Goal: Task Accomplishment & Management: Use online tool/utility

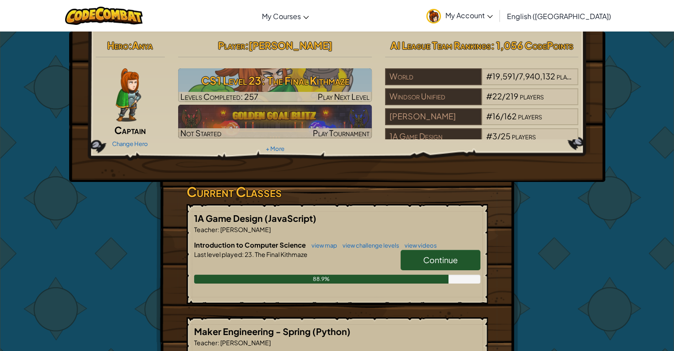
click at [414, 256] on link "Continue" at bounding box center [441, 260] width 80 height 20
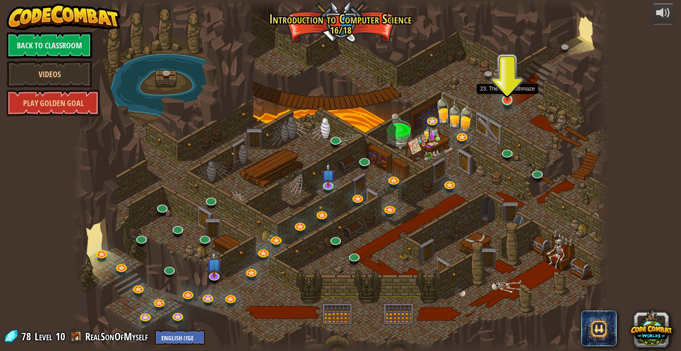
click at [501, 99] on img at bounding box center [508, 84] width 14 height 31
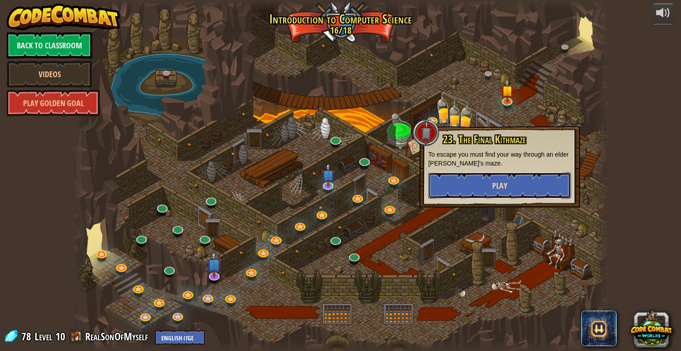
click at [528, 188] on button "Play" at bounding box center [499, 185] width 143 height 27
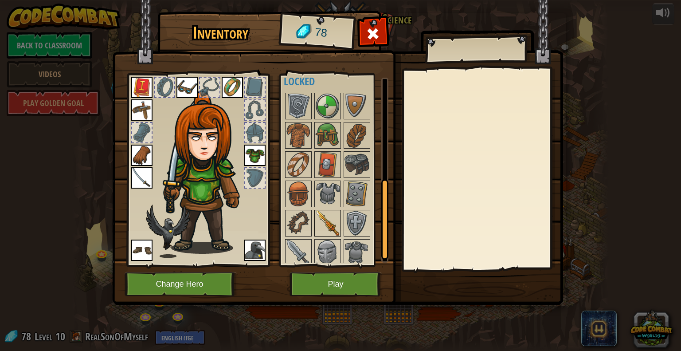
scroll to position [246, 0]
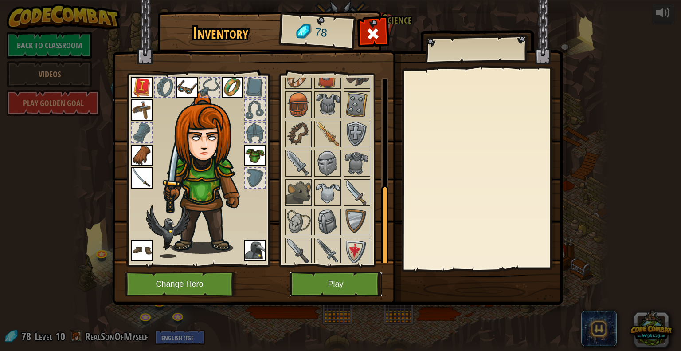
click at [355, 290] on button "Play" at bounding box center [336, 284] width 93 height 24
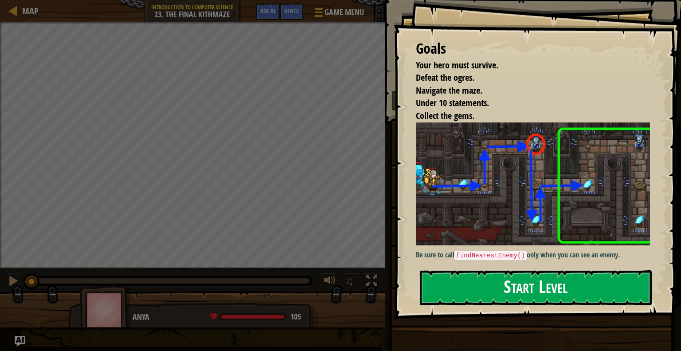
click at [524, 291] on button "Start Level" at bounding box center [536, 287] width 232 height 35
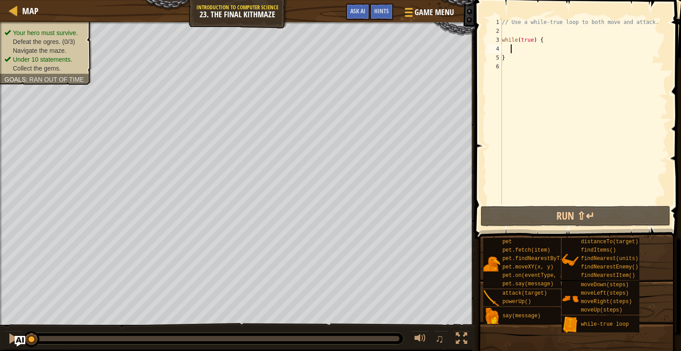
click at [510, 49] on div "// Use a while-true loop to both move and attack. while ( true ) { }" at bounding box center [584, 120] width 168 height 204
type textarea "mo"
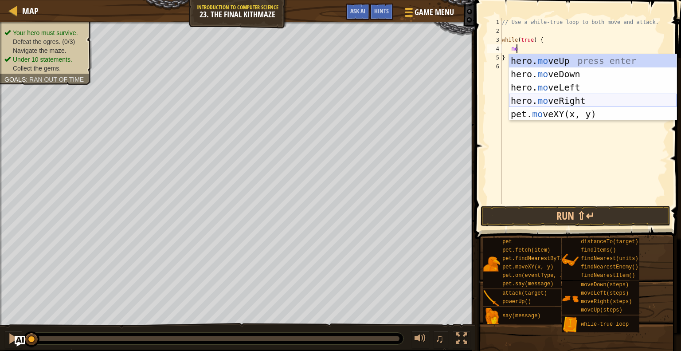
click at [584, 100] on div "hero. mo veUp press enter hero. mo veDown press enter hero. mo veLeft press ent…" at bounding box center [593, 100] width 168 height 93
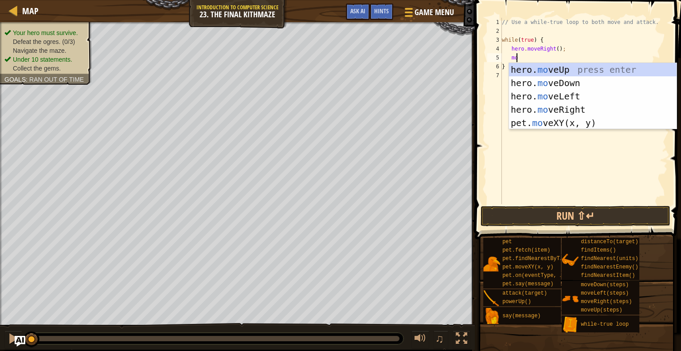
type textarea "mov"
click at [545, 71] on div "hero. mov eUp press enter hero. mov eDown press enter hero. mov eLeft press ent…" at bounding box center [593, 109] width 168 height 93
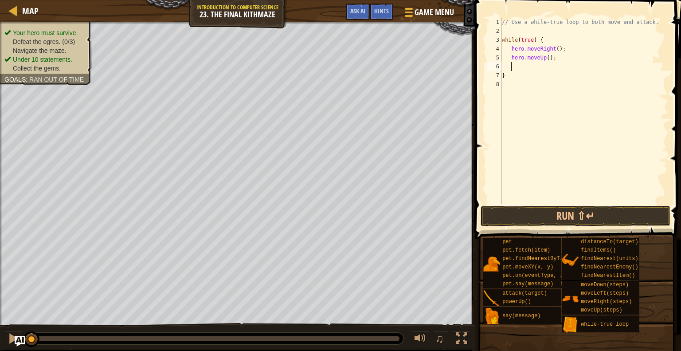
scroll to position [4, 0]
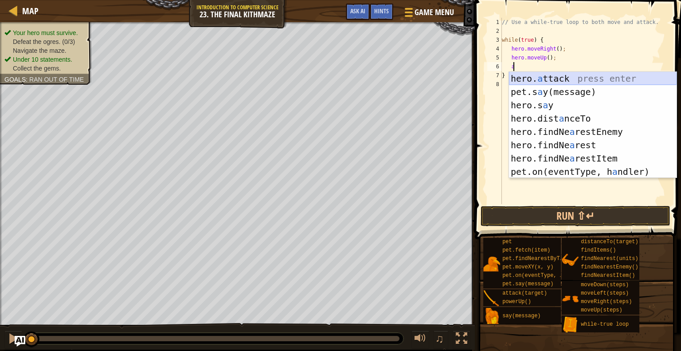
click at [533, 77] on div "hero. a ttack press enter pet.s a y(message) press enter hero.s a y press enter…" at bounding box center [593, 138] width 168 height 133
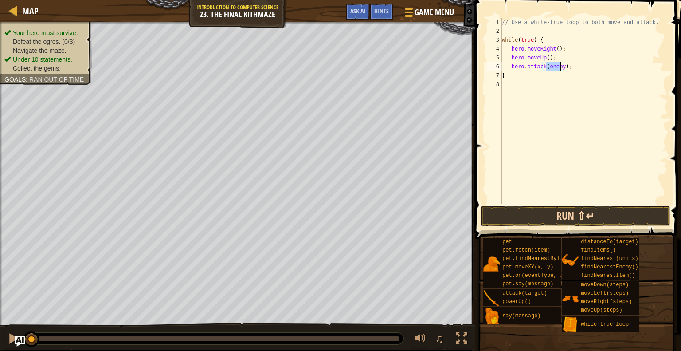
type textarea "hero.attack(enemy);"
click at [569, 217] on button "Run ⇧↵" at bounding box center [576, 216] width 190 height 20
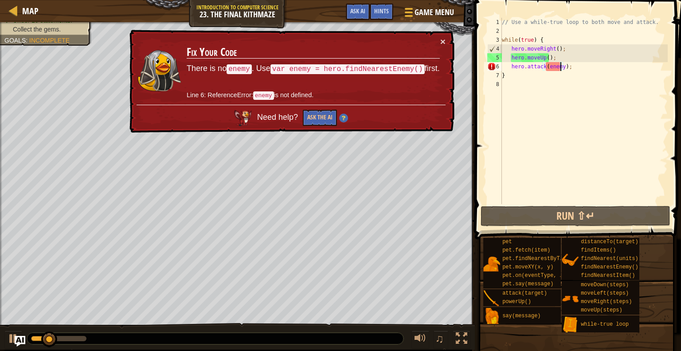
click at [515, 31] on div "// Use a while-true loop to both move and attack. while ( true ) { hero . moveR…" at bounding box center [584, 120] width 168 height 204
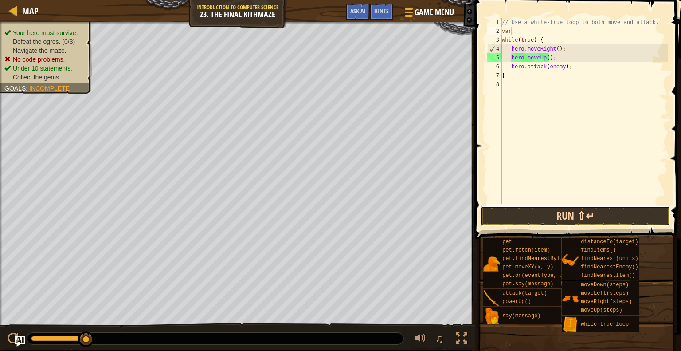
click at [551, 207] on button "Run ⇧↵" at bounding box center [576, 216] width 190 height 20
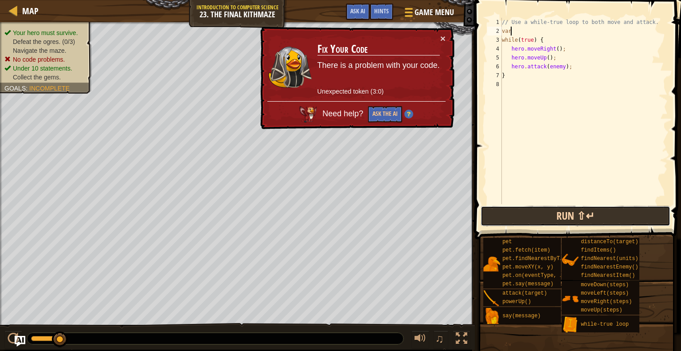
click at [538, 215] on button "Run ⇧↵" at bounding box center [576, 216] width 190 height 20
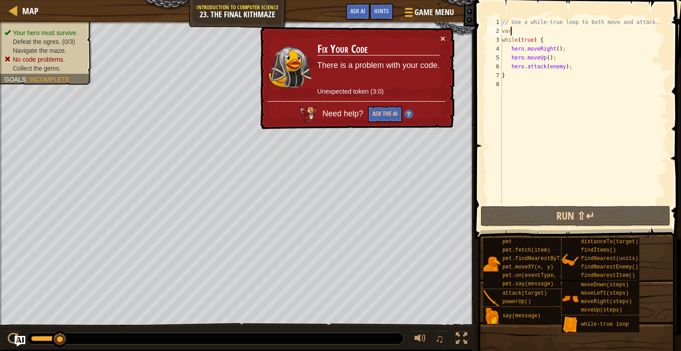
click at [438, 33] on div "× Fix Your Code There is a problem with your code. Unexpected token (3:0) Need …" at bounding box center [357, 78] width 196 height 103
click at [442, 34] on button "×" at bounding box center [442, 38] width 5 height 9
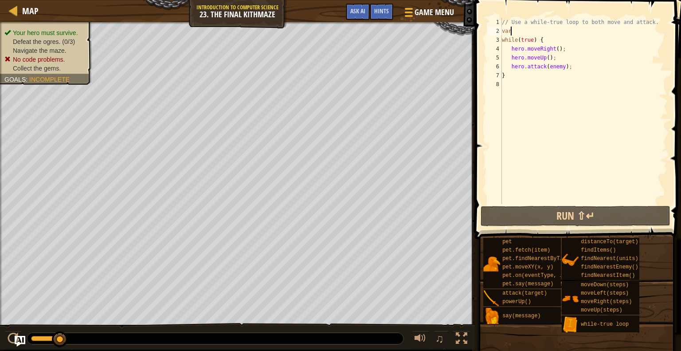
click at [513, 31] on div "// Use a while-true loop to both move and attack. var while ( true ) { hero . m…" at bounding box center [584, 120] width 168 height 204
type textarea "var"
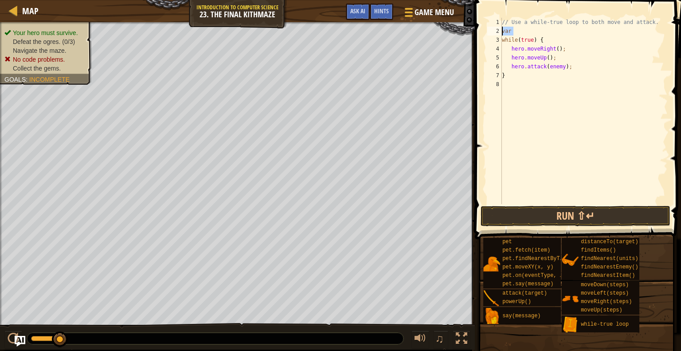
drag, startPoint x: 533, startPoint y: 35, endPoint x: 490, endPoint y: 33, distance: 42.6
click at [490, 33] on div "var 1 2 3 4 5 6 7 8 // Use a while-true loop to both move and attack. var while…" at bounding box center [577, 111] width 182 height 186
click at [580, 68] on div "// Use a while-true loop to both move and attack. while ( true ) { hero . moveR…" at bounding box center [584, 120] width 168 height 204
click at [560, 55] on div "// Use a while-true loop to both move and attack. while ( true ) { hero . moveR…" at bounding box center [584, 120] width 168 height 204
type textarea "hero.moveUp();"
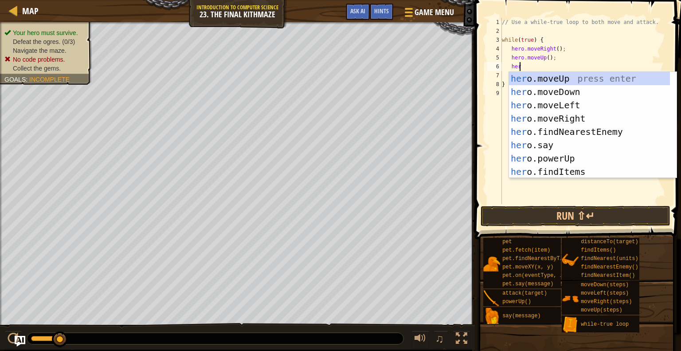
type textarea "hero"
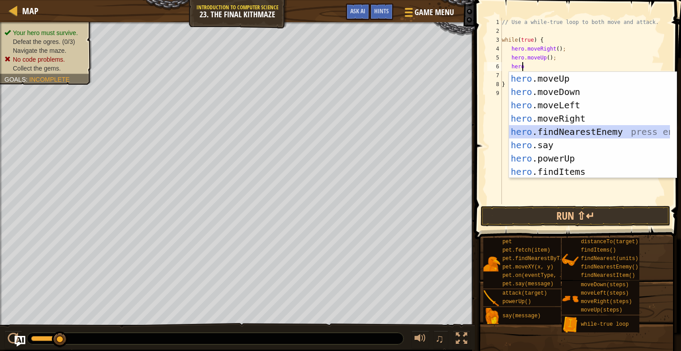
click at [591, 127] on div "hero .moveUp press enter hero .moveDown press enter hero .moveLeft press enter …" at bounding box center [589, 138] width 161 height 133
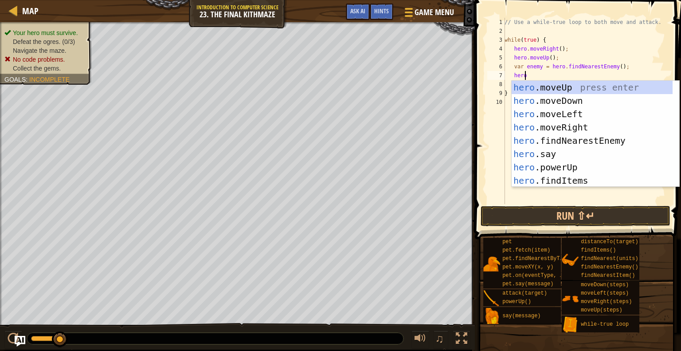
scroll to position [4, 1]
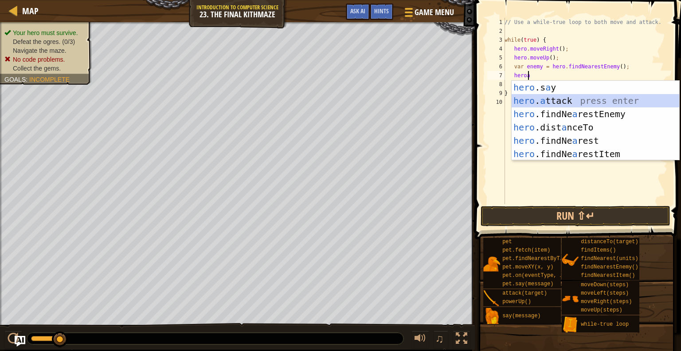
click at [578, 101] on div "hero .s a y press enter hero . a ttack press enter hero .findNe a restEnemy pre…" at bounding box center [596, 134] width 168 height 106
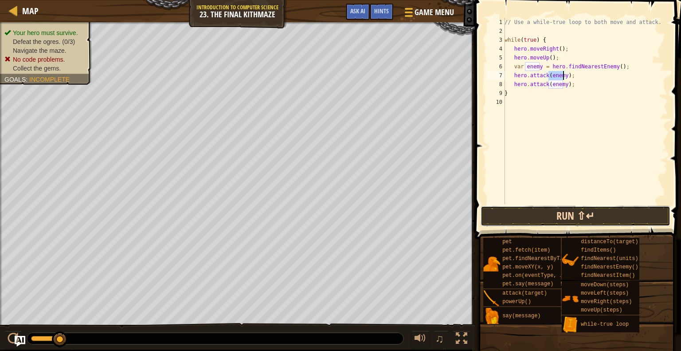
click at [600, 212] on button "Run ⇧↵" at bounding box center [576, 216] width 190 height 20
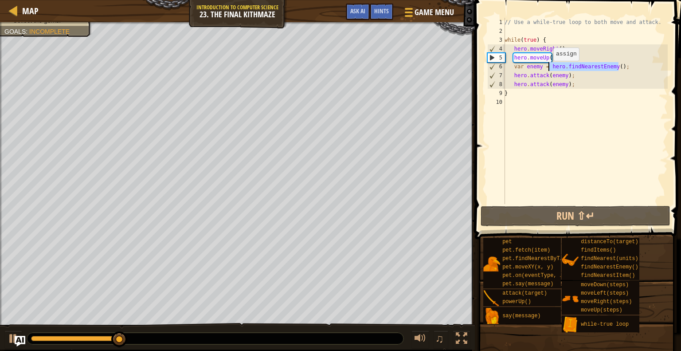
drag, startPoint x: 622, startPoint y: 67, endPoint x: 548, endPoint y: 69, distance: 73.6
click at [548, 69] on div "// Use a while-true loop to both move and attack. while ( true ) { hero . moveR…" at bounding box center [585, 120] width 165 height 204
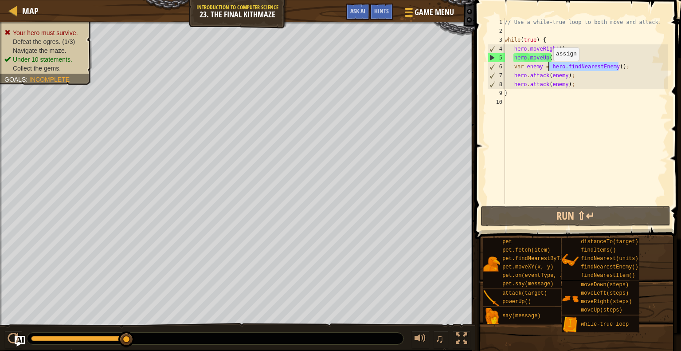
type textarea "var enemy ="
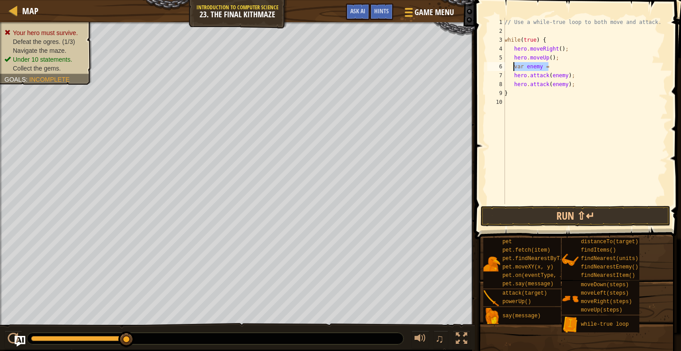
drag, startPoint x: 552, startPoint y: 67, endPoint x: 512, endPoint y: 63, distance: 39.6
click at [512, 63] on div "// Use a while-true loop to both move and attack. while ( true ) { hero . moveR…" at bounding box center [585, 120] width 165 height 204
click at [565, 221] on button "Run ⇧↵" at bounding box center [576, 216] width 190 height 20
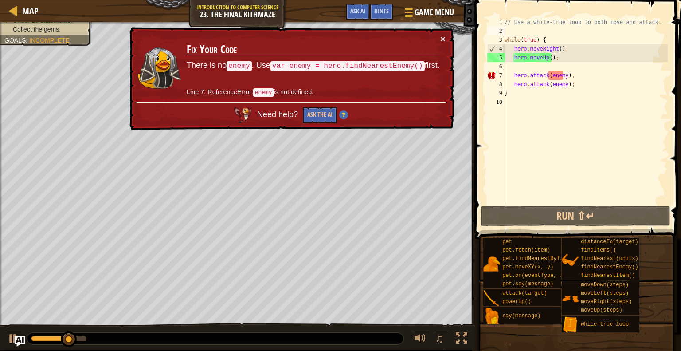
click at [510, 27] on div "// Use a while-true loop to both move and attack. while ( true ) { hero . moveR…" at bounding box center [585, 120] width 165 height 204
paste textarea "var enemy ="
type textarea "var enemy ="
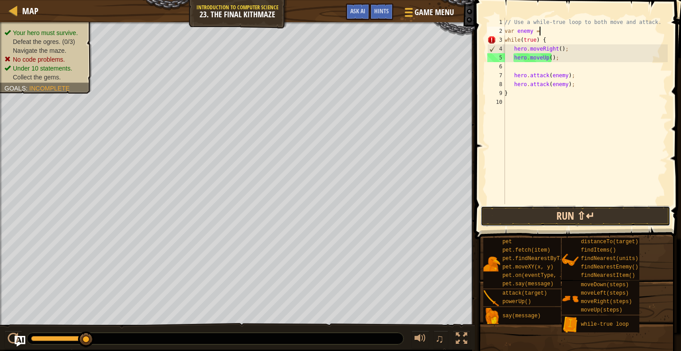
click at [607, 212] on button "Run ⇧↵" at bounding box center [576, 216] width 190 height 20
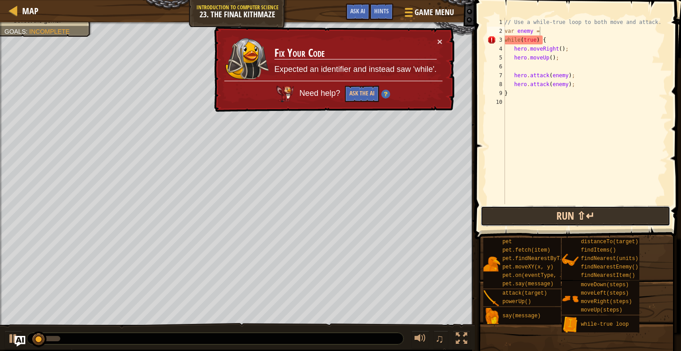
click at [607, 212] on button "Run ⇧↵" at bounding box center [576, 216] width 190 height 20
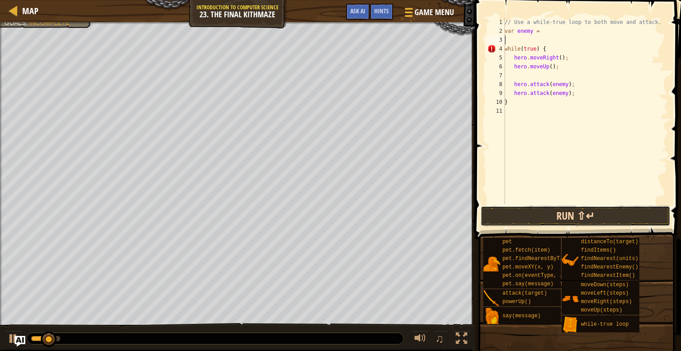
click at [591, 214] on button "Run ⇧↵" at bounding box center [576, 216] width 190 height 20
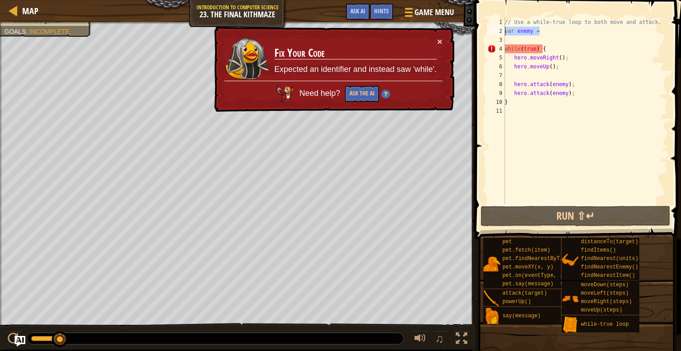
drag, startPoint x: 545, startPoint y: 33, endPoint x: 506, endPoint y: 33, distance: 39.0
click at [506, 33] on div "// Use a while-true loop to both move and attack. var enemy = while ( true ) { …" at bounding box center [585, 120] width 165 height 204
type textarea "var enemy ="
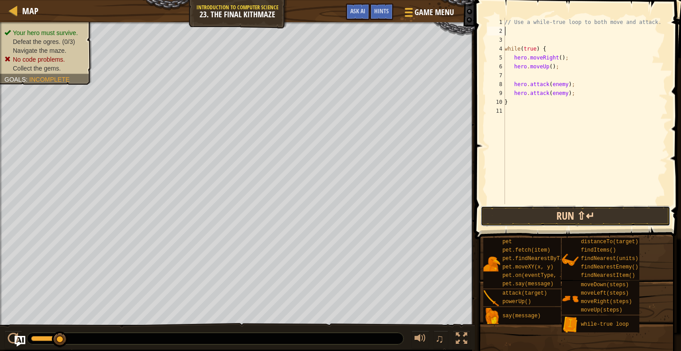
click at [568, 209] on button "Run ⇧↵" at bounding box center [576, 216] width 190 height 20
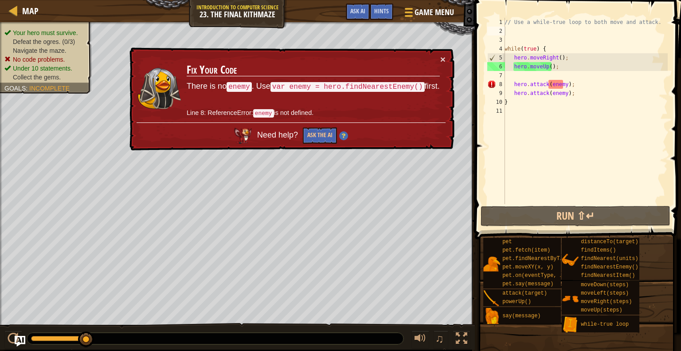
drag, startPoint x: 279, startPoint y: 82, endPoint x: 526, endPoint y: 39, distance: 250.9
click at [544, 36] on div "Map Introduction to Computer Science 23. The Final Kithmaze Game Menu Done Hint…" at bounding box center [340, 175] width 681 height 351
click at [530, 31] on div "// Use a while-true loop to both move and attack. while ( true ) { hero . moveR…" at bounding box center [585, 120] width 165 height 204
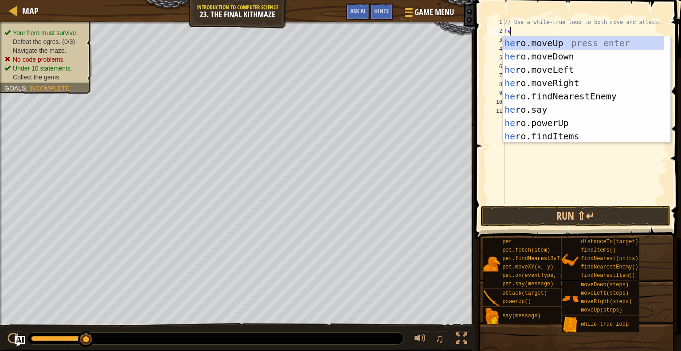
type textarea "h"
type textarea "hero"
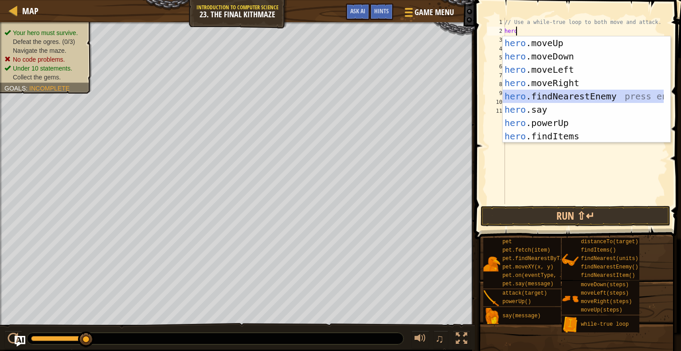
click at [568, 98] on div "hero .moveUp press enter hero .moveDown press enter hero .moveLeft press enter …" at bounding box center [583, 102] width 161 height 133
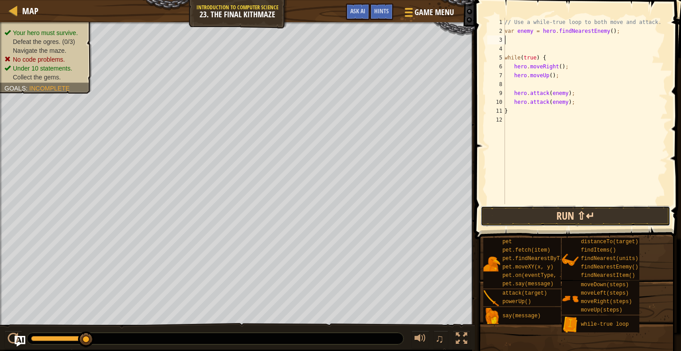
click at [592, 216] on button "Run ⇧↵" at bounding box center [576, 216] width 190 height 20
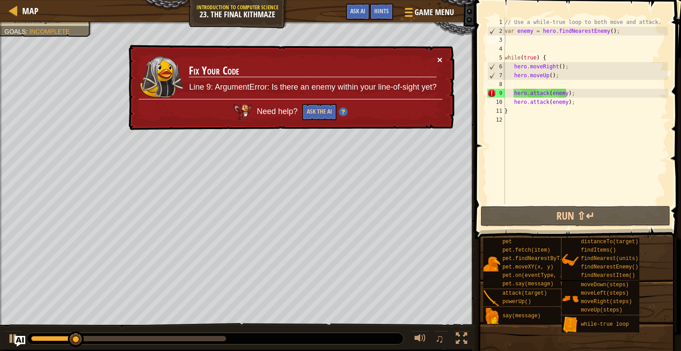
click at [442, 60] on button "×" at bounding box center [439, 59] width 5 height 9
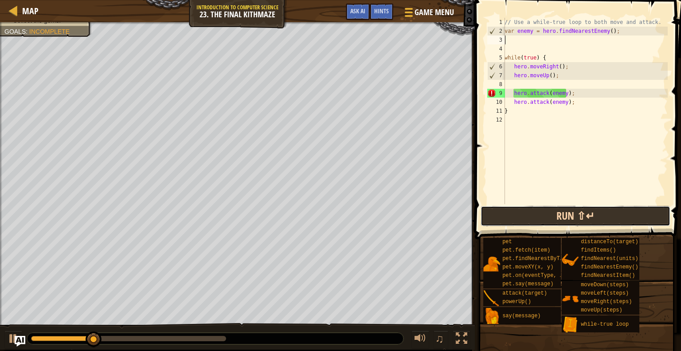
click at [572, 214] on button "Run ⇧↵" at bounding box center [576, 216] width 190 height 20
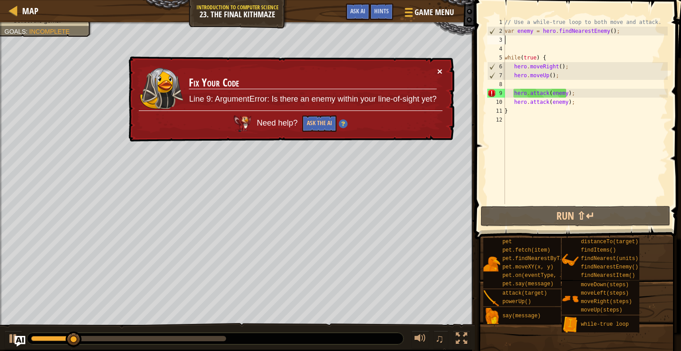
click at [443, 69] on div "× Fix Your Code Line 9: ArgumentError: Is there an enemy within your line-of-si…" at bounding box center [291, 98] width 328 height 87
click at [438, 70] on button "×" at bounding box center [439, 71] width 5 height 9
click at [440, 69] on button "×" at bounding box center [439, 71] width 5 height 9
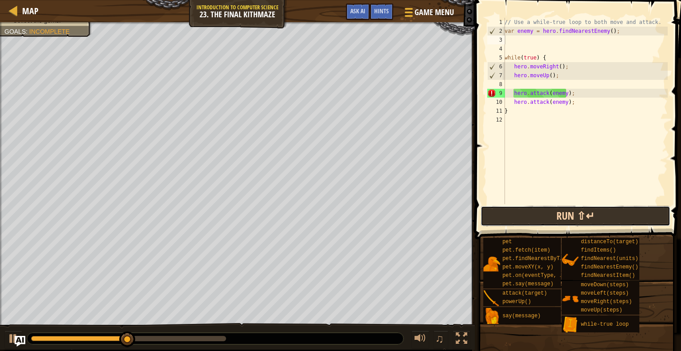
click at [546, 219] on button "Run ⇧↵" at bounding box center [576, 216] width 190 height 20
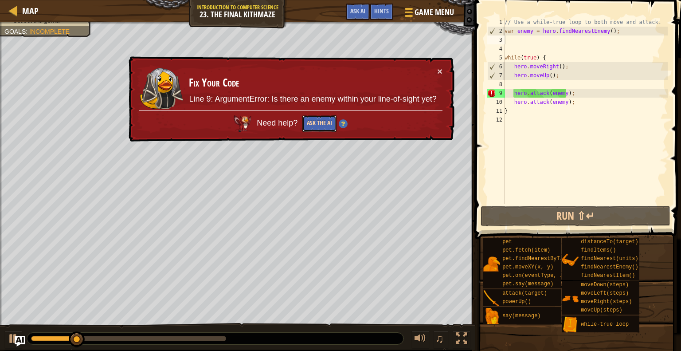
click at [329, 120] on button "Ask the AI" at bounding box center [319, 123] width 34 height 16
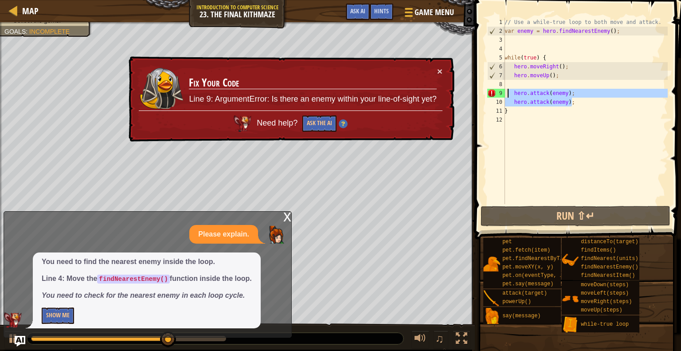
drag, startPoint x: 575, startPoint y: 102, endPoint x: 508, endPoint y: 91, distance: 68.2
click at [508, 91] on div "// Use a while-true loop to both move and attack. var enemy = hero . findNeares…" at bounding box center [585, 120] width 165 height 204
click at [551, 55] on div "// Use a while-true loop to both move and attack. var enemy = hero . findNeares…" at bounding box center [585, 120] width 165 height 204
type textarea "while(true) {"
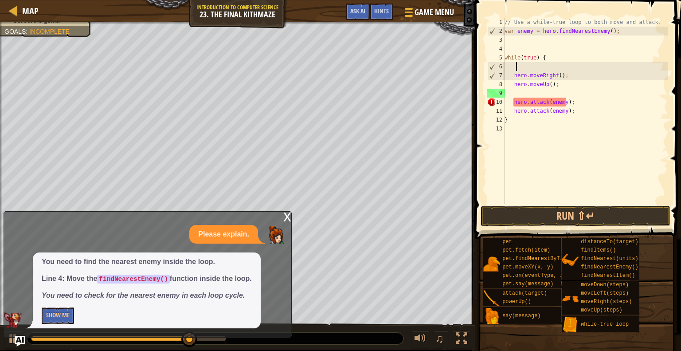
paste textarea "hero.attack(enemy);"
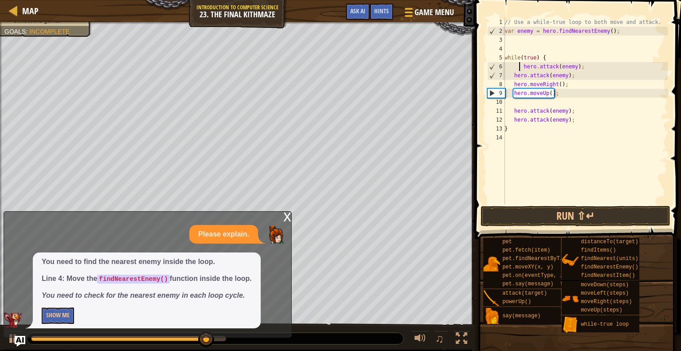
click at [518, 66] on div "// Use a while-true loop to both move and attack. var enemy = hero . findNeares…" at bounding box center [585, 120] width 165 height 204
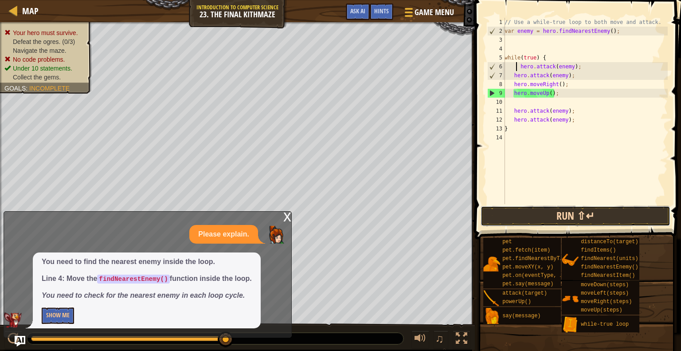
click at [572, 212] on button "Run ⇧↵" at bounding box center [576, 216] width 190 height 20
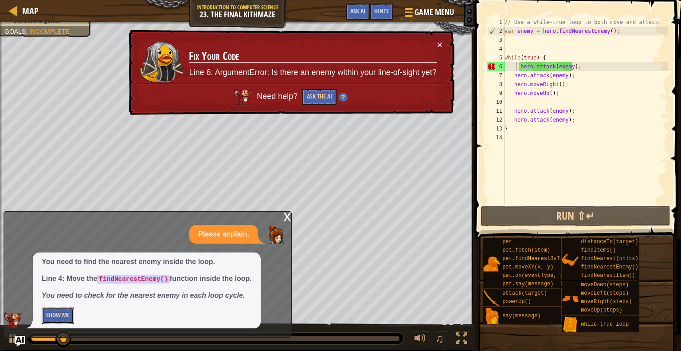
click at [61, 317] on button "Show Me" at bounding box center [58, 315] width 32 height 16
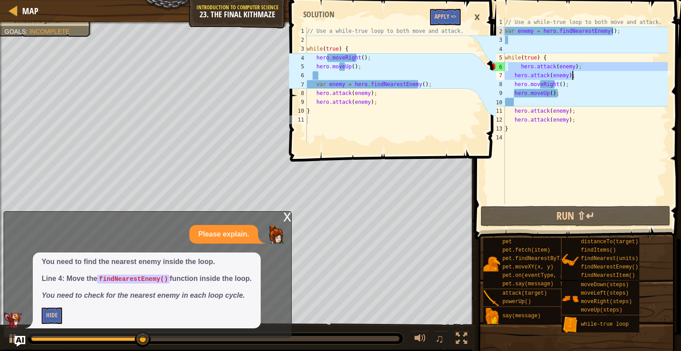
drag, startPoint x: 509, startPoint y: 67, endPoint x: 586, endPoint y: 79, distance: 78.6
click at [586, 79] on div "// Use a while-true loop to both move and attack. var enemy = hero . findNeares…" at bounding box center [585, 120] width 165 height 204
type textarea "hero.attack(enemy); hero.attack(enemy);"
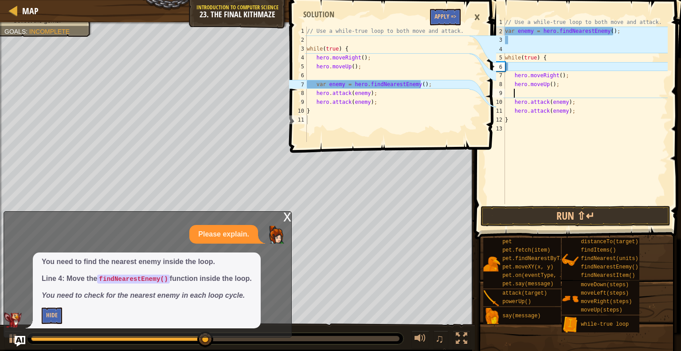
click at [513, 95] on div "// Use a while-true loop to both move and attack. var enemy = hero . findNeares…" at bounding box center [585, 120] width 165 height 204
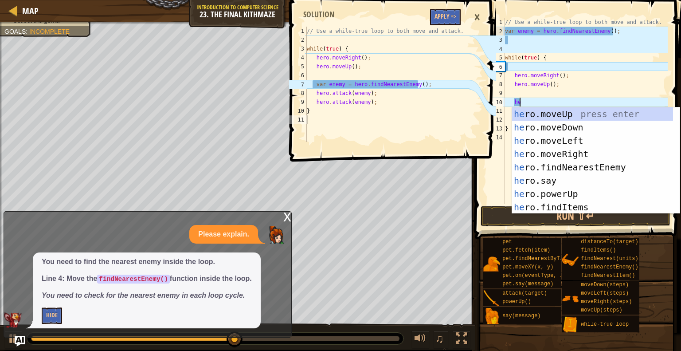
type textarea "hero"
click at [559, 169] on div "hero .moveUp press enter hero .moveDown press enter hero .moveLeft press enter …" at bounding box center [592, 173] width 161 height 133
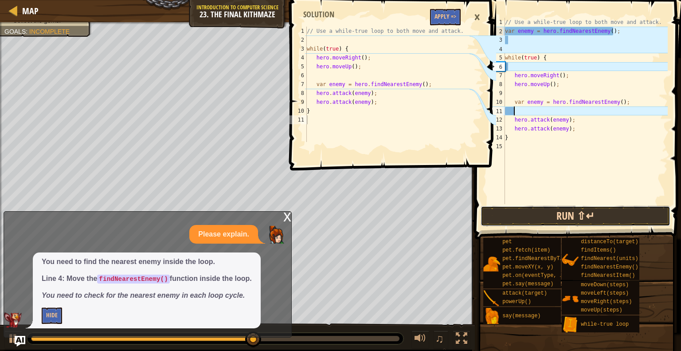
click at [557, 223] on button "Run ⇧↵" at bounding box center [576, 216] width 190 height 20
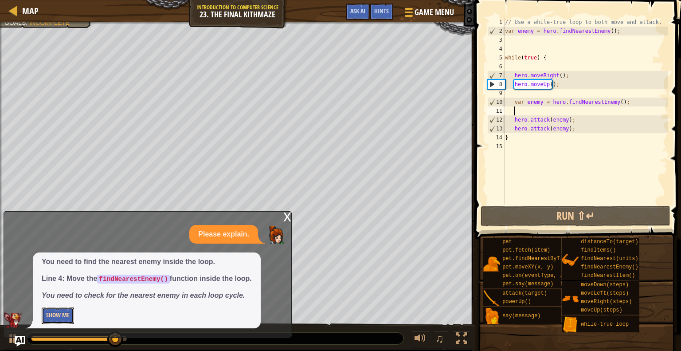
click at [72, 313] on button "Show Me" at bounding box center [58, 315] width 32 height 16
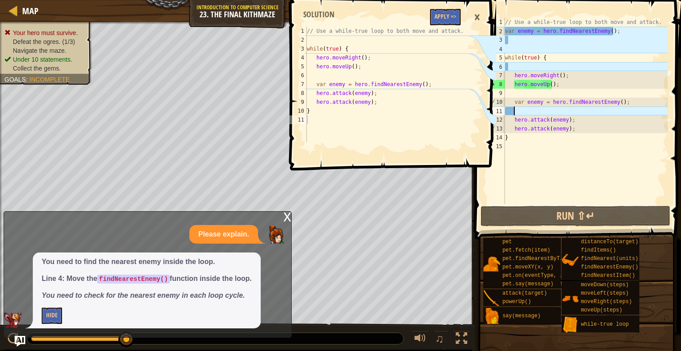
click at [521, 112] on div "// Use a while-true loop to both move and attack. var enemy = hero . findNeares…" at bounding box center [585, 120] width 165 height 204
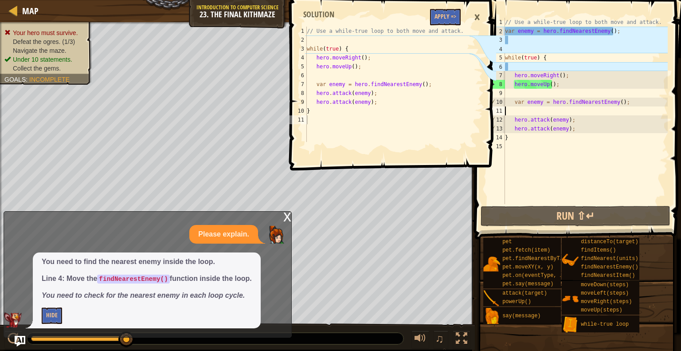
type textarea "var enemy = hero.findNearestEnemy();"
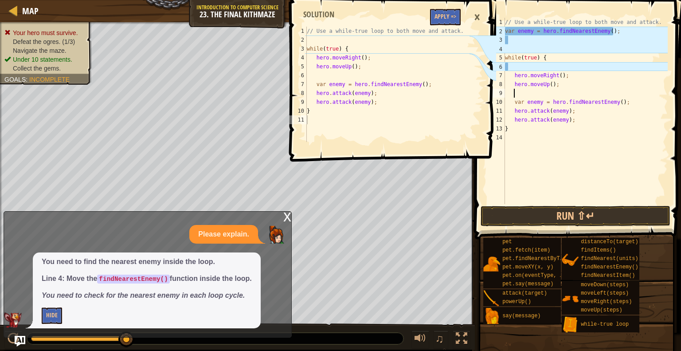
click at [518, 91] on div "// Use a while-true loop to both move and attack. var enemy = hero . findNeares…" at bounding box center [585, 120] width 165 height 204
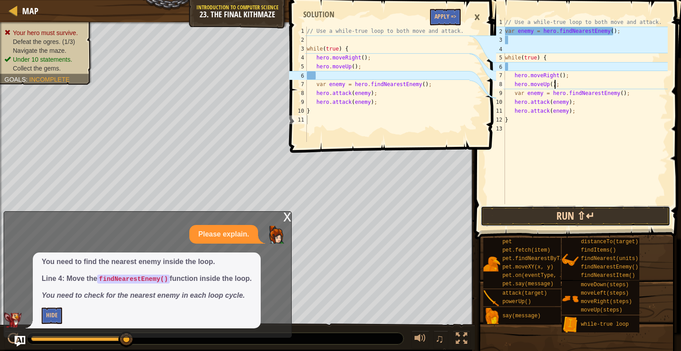
click at [563, 214] on button "Run ⇧↵" at bounding box center [576, 216] width 190 height 20
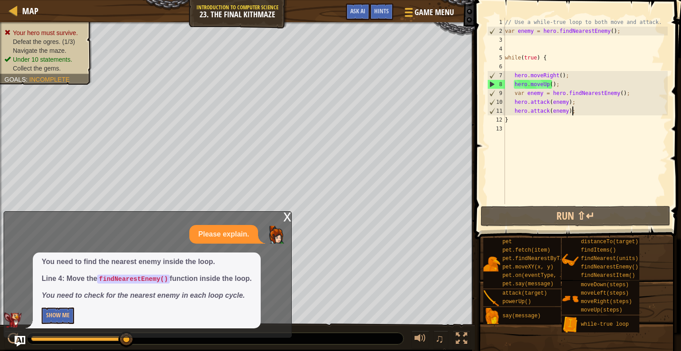
click at [573, 110] on div "// Use a while-true loop to both move and attack. var enemy = hero . findNeares…" at bounding box center [585, 120] width 165 height 204
type textarea "hero.attack(enemy);"
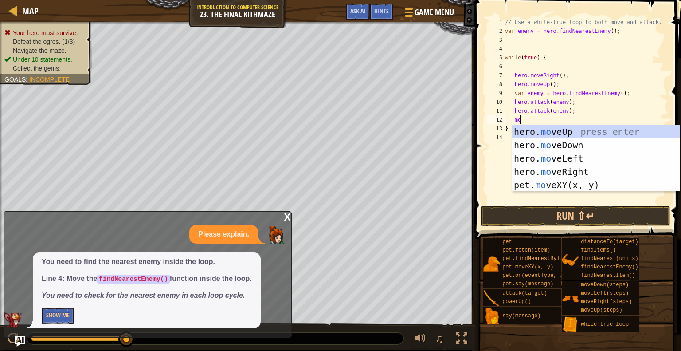
scroll to position [4, 0]
type textarea "mov"
click at [598, 143] on div "hero. mov eUp press enter hero. mov eDown press enter hero. mov eLeft press ent…" at bounding box center [596, 171] width 168 height 93
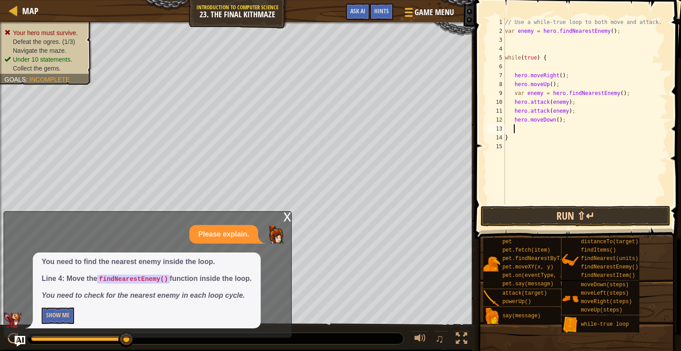
scroll to position [4, 0]
click at [607, 221] on button "Run ⇧↵" at bounding box center [576, 216] width 190 height 20
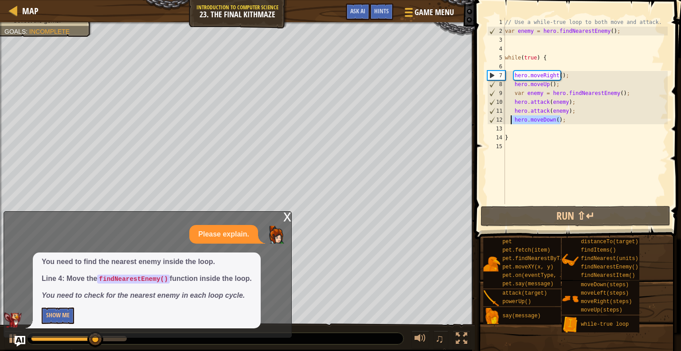
drag, startPoint x: 572, startPoint y: 120, endPoint x: 510, endPoint y: 123, distance: 62.2
click at [510, 123] on div "// Use a while-true loop to both move and attack. var enemy = hero . findNeares…" at bounding box center [585, 120] width 165 height 204
type textarea "hero.moveDown();"
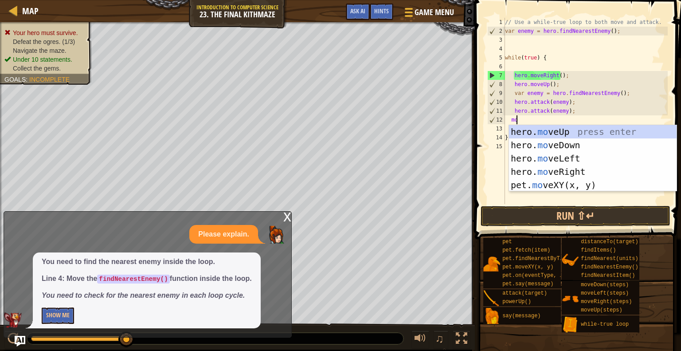
scroll to position [4, 0]
type textarea "move"
click at [569, 169] on div "hero. move Up press enter hero. move Down press enter hero. move Left press ent…" at bounding box center [593, 171] width 168 height 93
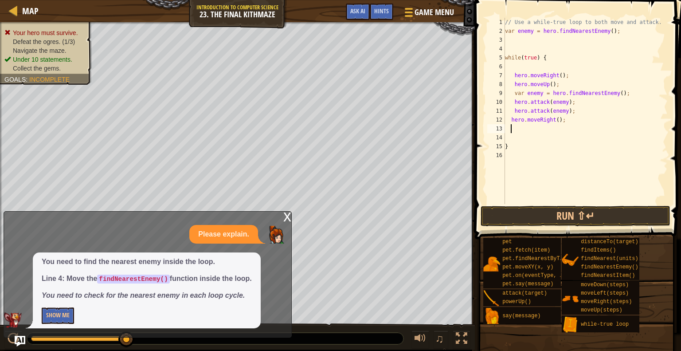
scroll to position [4, 0]
click at [566, 219] on button "Run ⇧↵" at bounding box center [576, 216] width 190 height 20
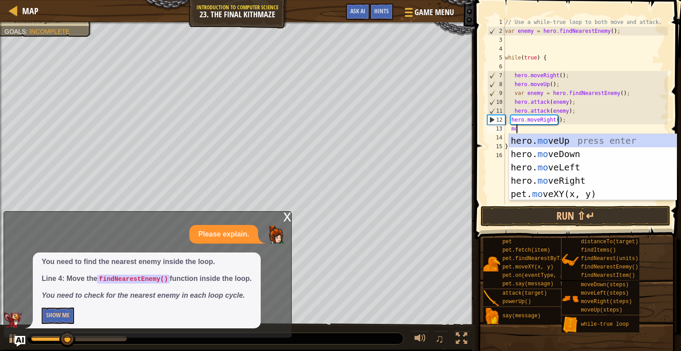
scroll to position [4, 0]
type textarea "move"
click at [534, 150] on div "hero. move Up press enter hero. move Down press enter hero. move Left press ent…" at bounding box center [593, 180] width 168 height 93
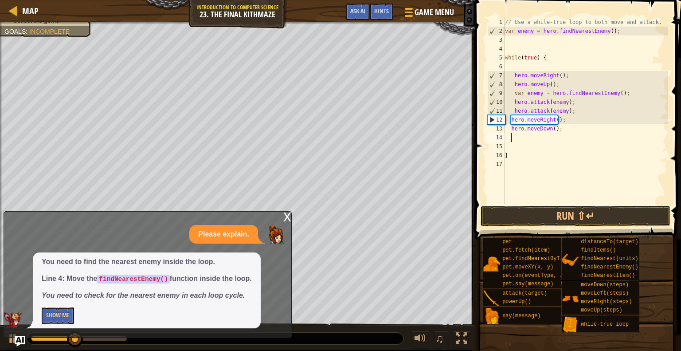
scroll to position [4, 0]
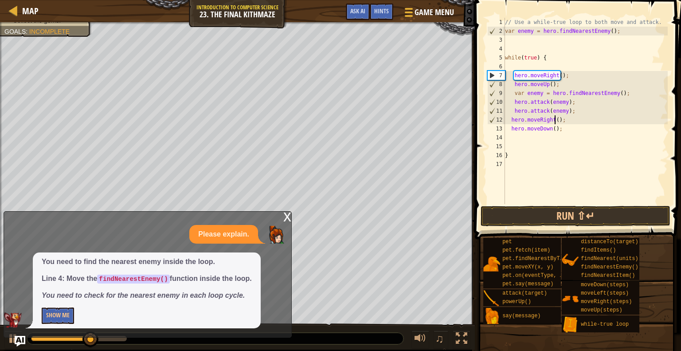
click at [555, 121] on div "// Use a while-true loop to both move and attack. var enemy = hero . findNeares…" at bounding box center [585, 120] width 165 height 204
click at [572, 212] on button "Run ⇧↵" at bounding box center [576, 216] width 190 height 20
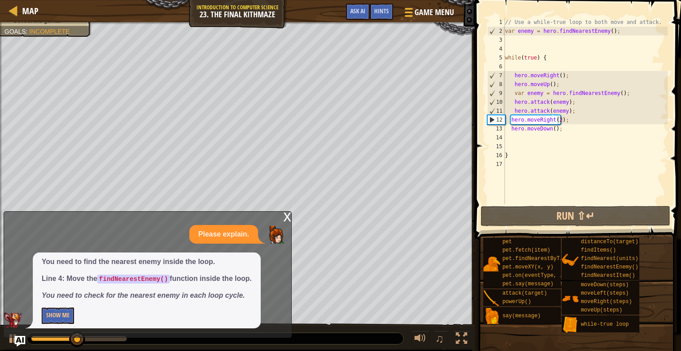
click at [291, 212] on div "x" at bounding box center [287, 216] width 8 height 9
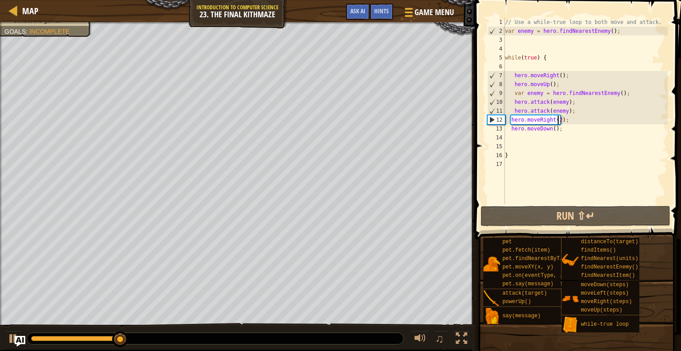
click at [558, 122] on div "// Use a while-true loop to both move and attack. var enemy = hero . findNeares…" at bounding box center [585, 120] width 165 height 204
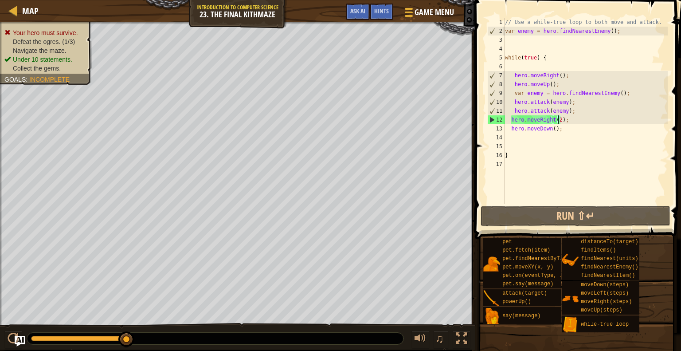
scroll to position [4, 4]
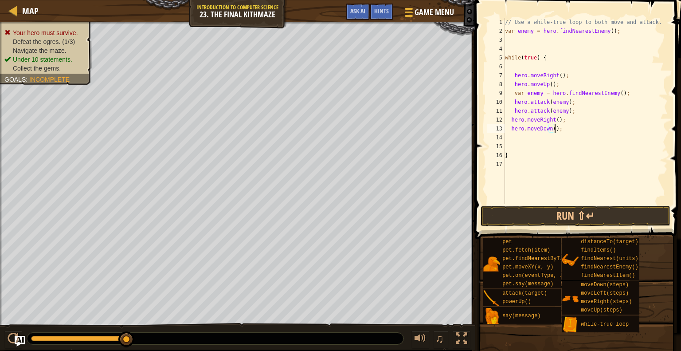
click at [555, 127] on div "// Use a while-true loop to both move and attack. var enemy = hero . findNeares…" at bounding box center [585, 120] width 165 height 204
click at [550, 129] on div "// Use a while-true loop to both move and attack. var enemy = hero . findNeares…" at bounding box center [585, 120] width 165 height 204
click at [553, 130] on div "// Use a while-true loop to both move and attack. var enemy = hero . findNeares…" at bounding box center [585, 120] width 165 height 204
type textarea "hero.moveDown(2);"
click at [580, 216] on button "Run ⇧↵" at bounding box center [576, 216] width 190 height 20
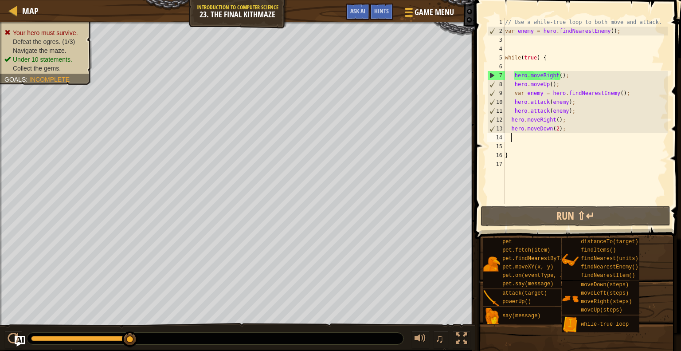
click at [536, 137] on div "// Use a while-true loop to both move and attack. var enemy = hero . findNeares…" at bounding box center [585, 120] width 165 height 204
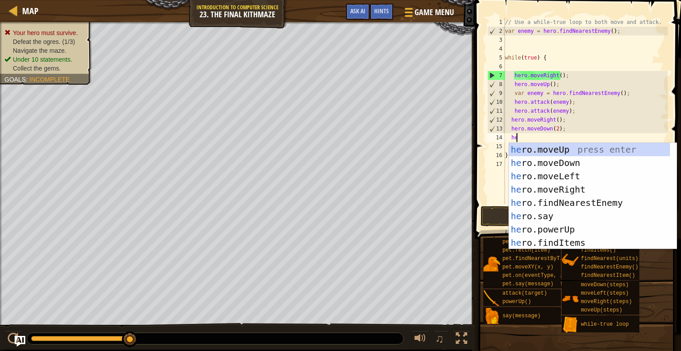
scroll to position [4, 0]
type textarea "her"
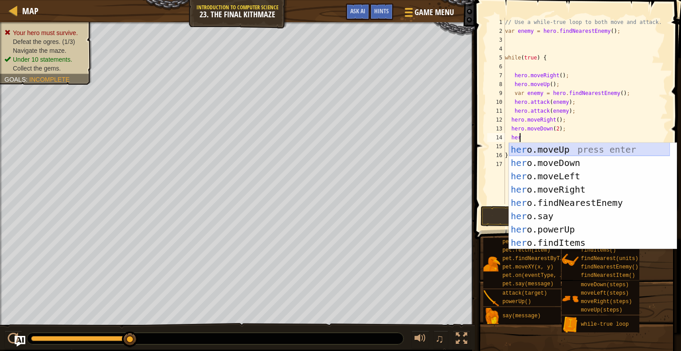
click at [546, 144] on div "her o.moveUp press enter her o.moveDown press enter her o.moveLeft press enter …" at bounding box center [589, 209] width 161 height 133
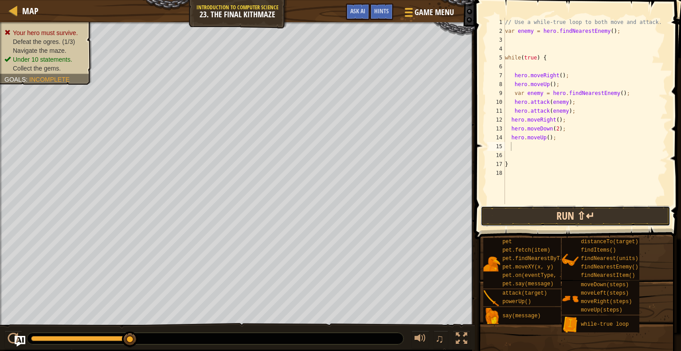
click at [560, 219] on button "Run ⇧↵" at bounding box center [576, 216] width 190 height 20
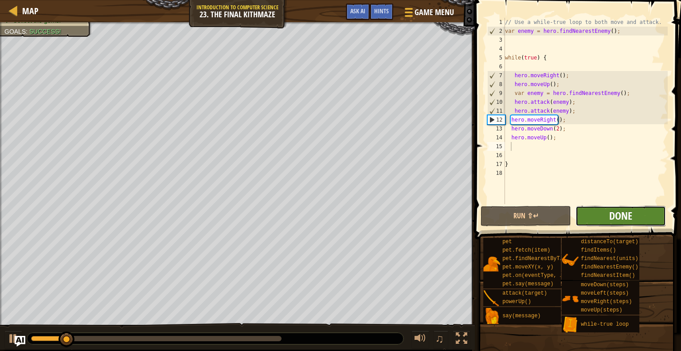
click at [622, 208] on span "Done" at bounding box center [620, 215] width 23 height 14
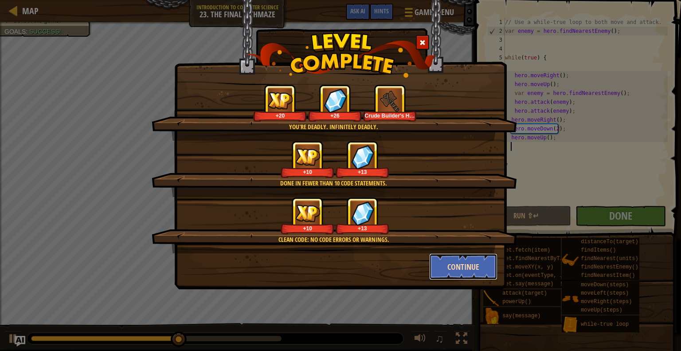
click at [476, 259] on button "Continue" at bounding box center [463, 266] width 69 height 27
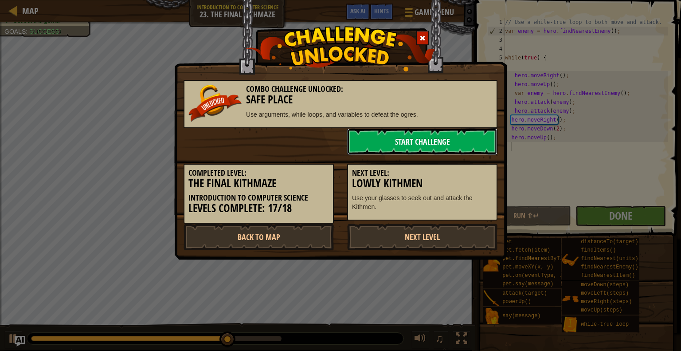
click at [407, 141] on link "Start Challenge" at bounding box center [422, 141] width 150 height 27
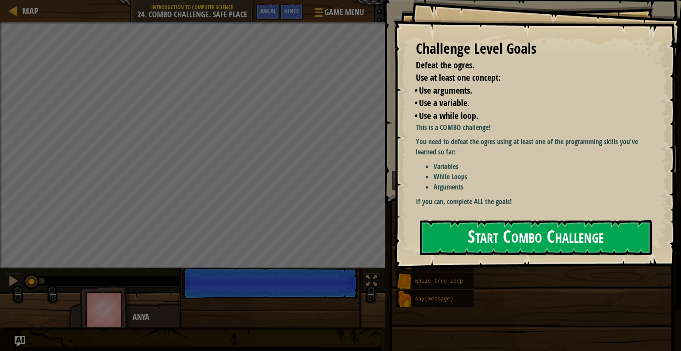
click at [508, 230] on button "Start Combo Challenge" at bounding box center [536, 237] width 232 height 35
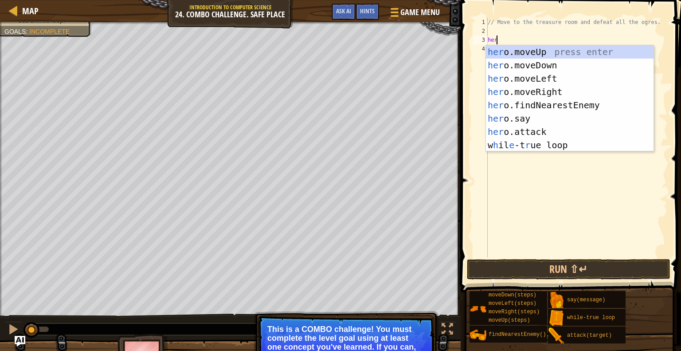
type textarea "hero"
click at [532, 50] on div "hero .moveUp press enter hero .moveDown press enter hero .moveLeft press enter …" at bounding box center [570, 111] width 168 height 133
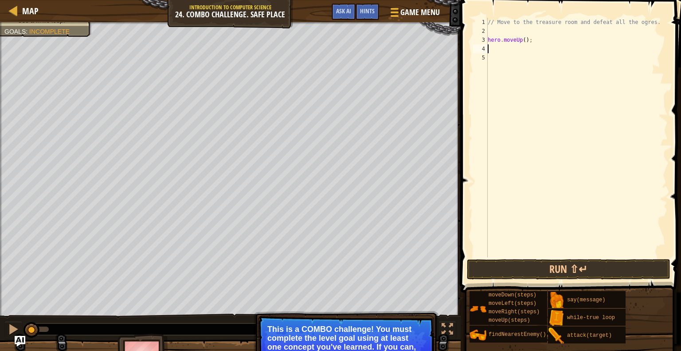
click at [524, 39] on div "// Move to the treasure room and defeat all the ogres. hero . moveUp ( ) ;" at bounding box center [577, 146] width 182 height 257
type textarea "hero.moveUp(4);"
click at [525, 54] on div "// Move to the treasure room and defeat all the ogres. hero . moveUp ( 4 ) ;" at bounding box center [577, 146] width 182 height 257
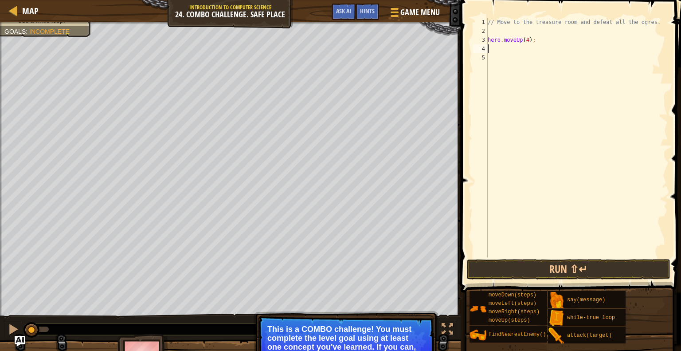
click at [518, 49] on div "// Move to the treasure room and defeat all the ogres. hero . moveUp ( 4 ) ;" at bounding box center [577, 146] width 182 height 257
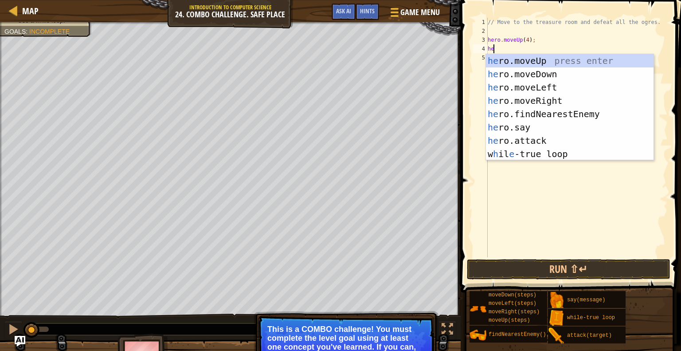
type textarea "hero"
click at [536, 76] on div "hero .moveUp press enter hero .moveDown press enter hero .moveLeft press enter …" at bounding box center [570, 120] width 168 height 133
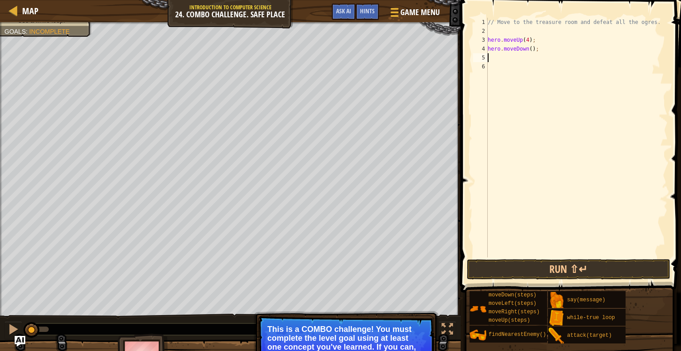
click at [531, 39] on div "// Move to the treasure room and defeat all the ogres. hero . moveUp ( 4 ) ; he…" at bounding box center [577, 146] width 182 height 257
type textarea "hero.moveUp(4);"
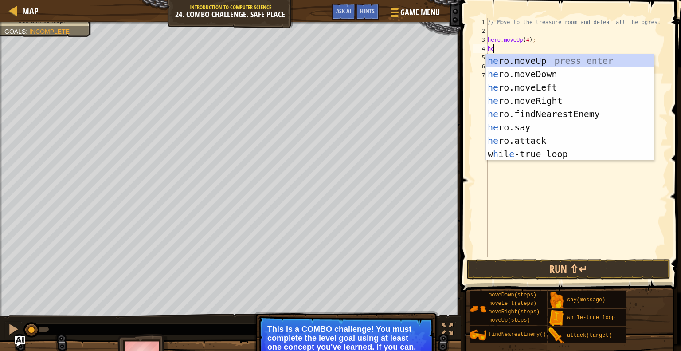
type textarea "hero"
click at [552, 94] on div "hero .moveUp press enter hero .moveDown press enter hero .moveLeft press enter …" at bounding box center [570, 120] width 168 height 133
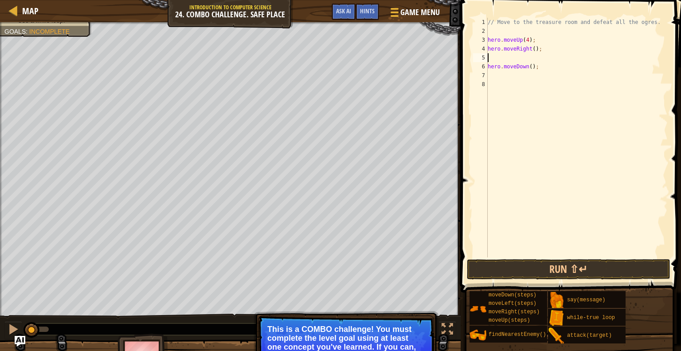
click at [530, 51] on div "// Move to the treasure room and defeat all the ogres. hero . moveUp ( 4 ) ; he…" at bounding box center [577, 146] width 182 height 257
type textarea "hero.moveRight(4);"
click at [511, 56] on div "// Move to the treasure room and defeat all the ogres. hero . moveUp ( 4 ) ; he…" at bounding box center [577, 146] width 182 height 257
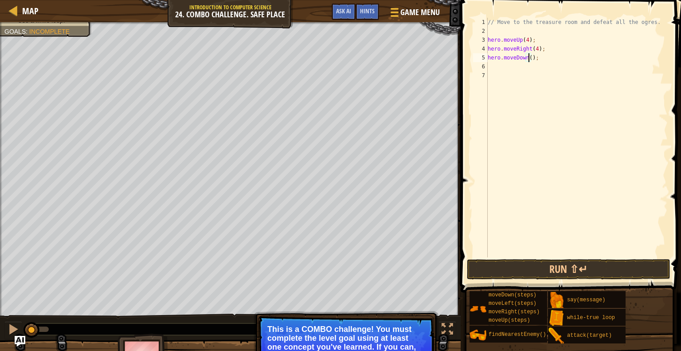
click at [529, 57] on div "// Move to the treasure room and defeat all the ogres. hero . moveUp ( 4 ) ; he…" at bounding box center [577, 146] width 182 height 257
type textarea "hero.moveDown(3);"
click at [514, 72] on div "// Move to the treasure room and defeat all the ogres. hero . moveUp ( 4 ) ; he…" at bounding box center [577, 146] width 182 height 257
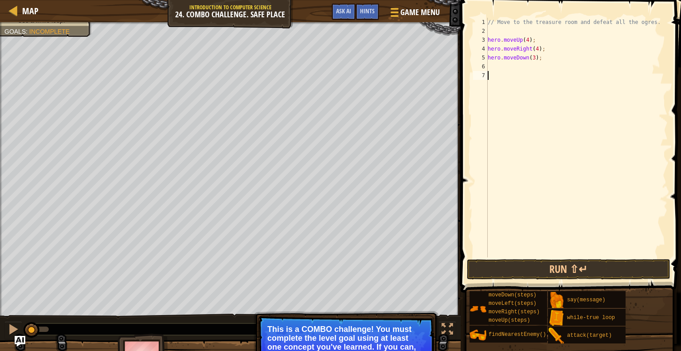
click at [511, 68] on div "// Move to the treasure room and defeat all the ogres. hero . moveUp ( 4 ) ; he…" at bounding box center [577, 146] width 182 height 257
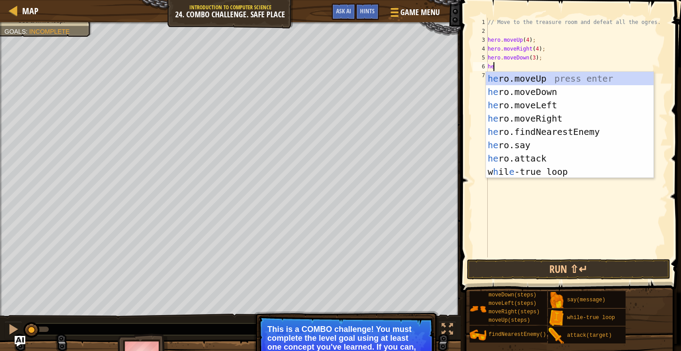
type textarea "hero"
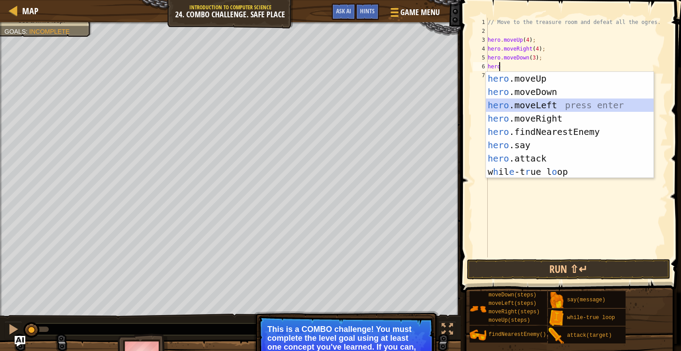
click at [551, 107] on div "hero .moveUp press enter hero .moveDown press enter hero .moveLeft press enter …" at bounding box center [570, 138] width 168 height 133
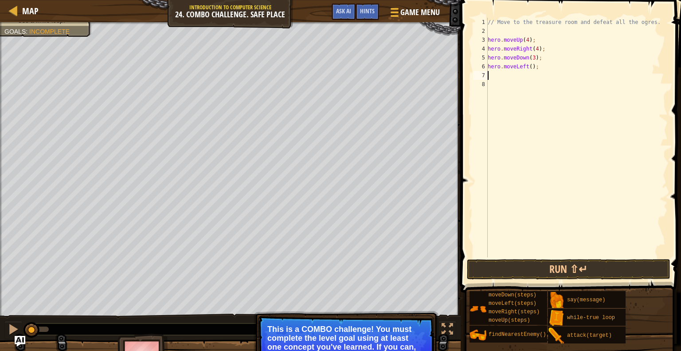
click at [529, 67] on div "// Move to the treasure room and defeat all the ogres. hero . moveUp ( 4 ) ; he…" at bounding box center [577, 146] width 182 height 257
type textarea "hero.moveLeft(2);"
click at [507, 79] on div "// Move to the treasure room and defeat all the ogres. hero . moveUp ( 4 ) ; he…" at bounding box center [577, 146] width 182 height 257
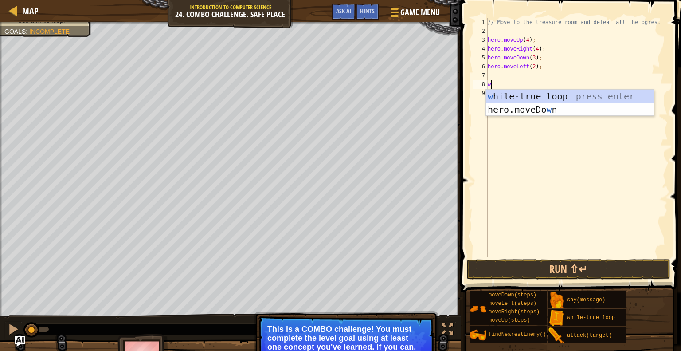
type textarea "whi"
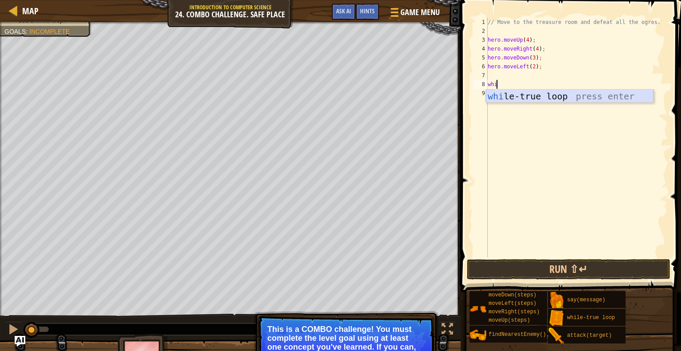
click at [527, 94] on div "whi le-true loop press enter" at bounding box center [570, 110] width 168 height 40
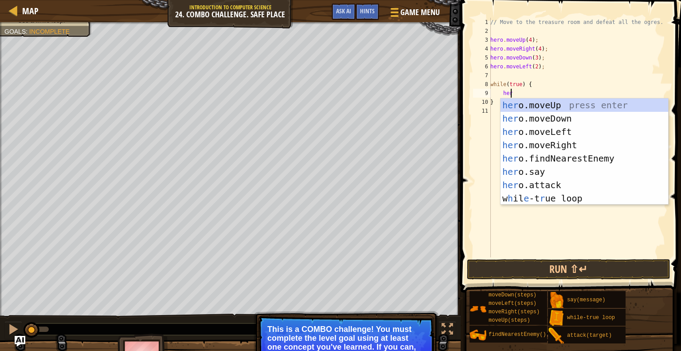
scroll to position [4, 1]
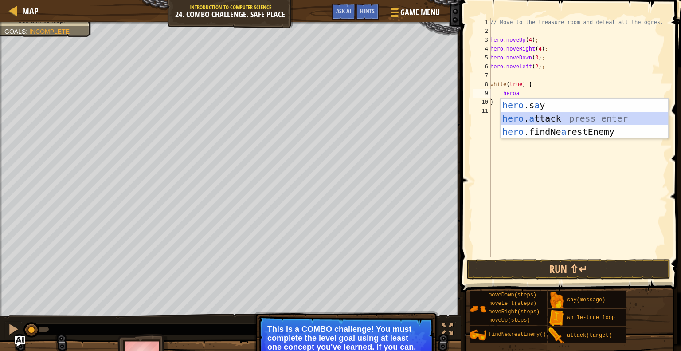
click at [544, 118] on div "hero .s a y press enter hero . a ttack press enter hero .findNe a restEnemy pre…" at bounding box center [585, 131] width 168 height 67
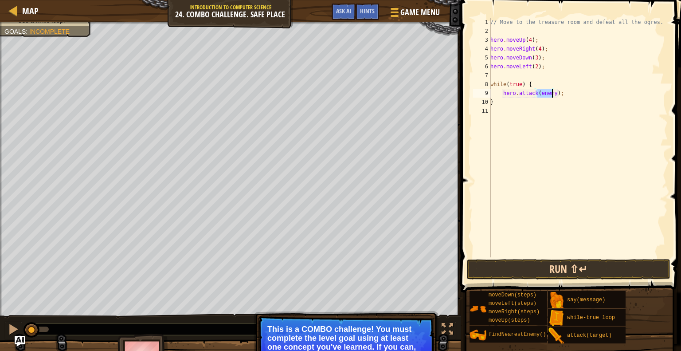
type textarea "hero.attack(enemy);"
click at [590, 270] on button "Run ⇧↵" at bounding box center [569, 269] width 204 height 20
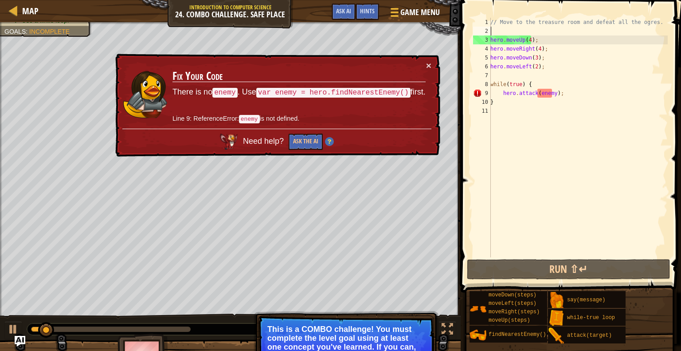
click at [502, 28] on div "// Move to the treasure room and defeat all the ogres. hero . moveUp ( 4 ) ; he…" at bounding box center [578, 146] width 179 height 257
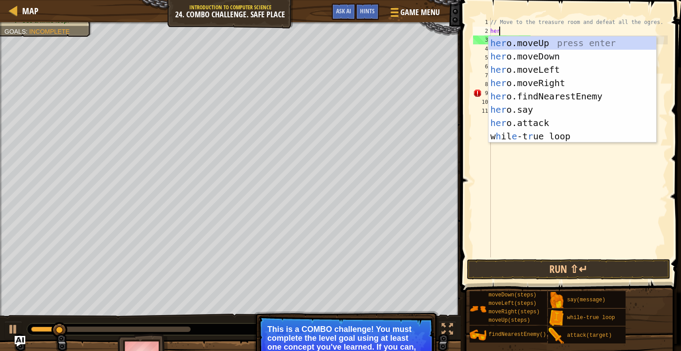
type textarea "hero"
click at [559, 94] on div "hero .moveUp press enter hero .moveDown press enter hero .moveLeft press enter …" at bounding box center [573, 102] width 168 height 133
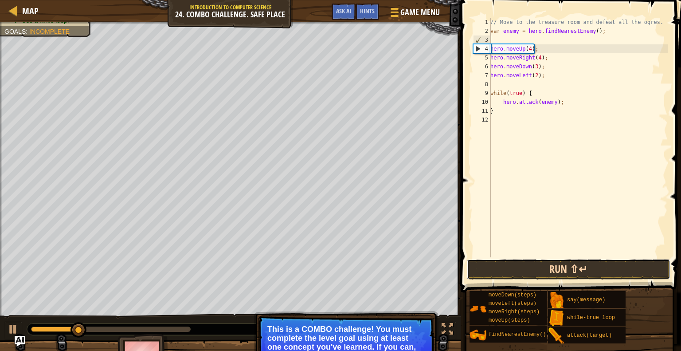
click at [575, 268] on button "Run ⇧↵" at bounding box center [569, 269] width 204 height 20
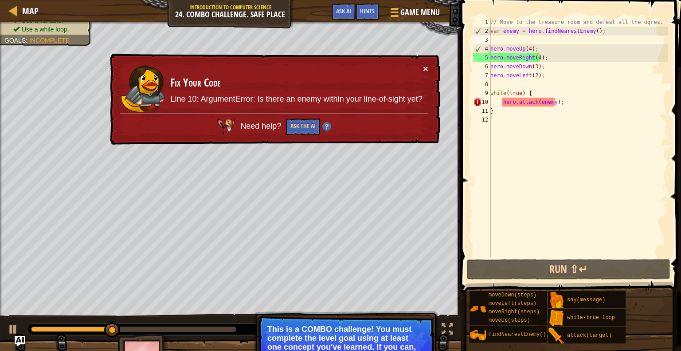
click at [534, 75] on div "// Move to the treasure room and defeat all the ogres. var enemy = hero . findN…" at bounding box center [578, 146] width 179 height 257
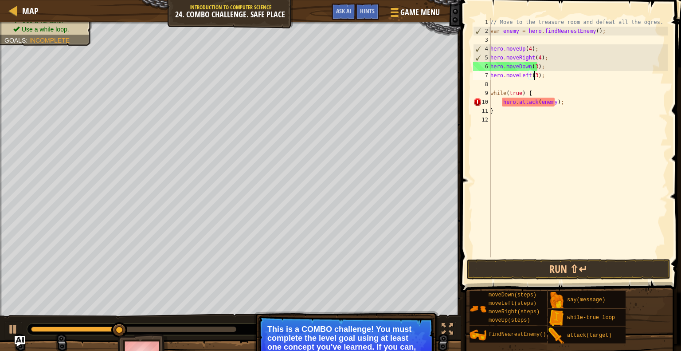
scroll to position [4, 4]
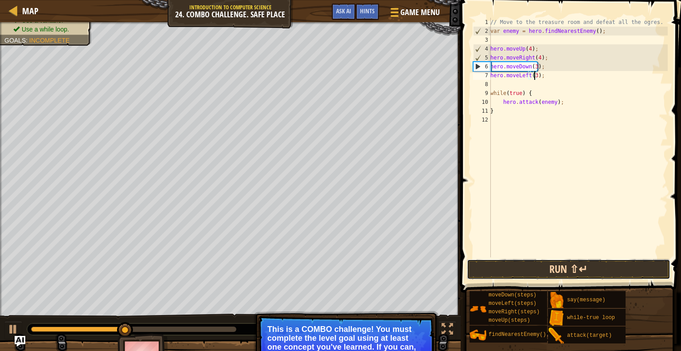
click at [521, 265] on button "Run ⇧↵" at bounding box center [569, 269] width 204 height 20
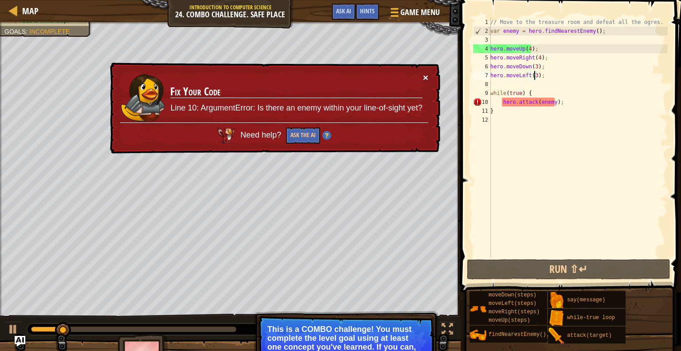
click at [426, 76] on button "×" at bounding box center [425, 77] width 5 height 9
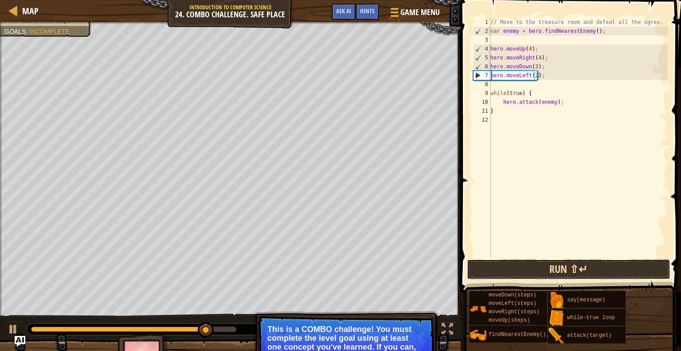
click at [542, 274] on button "Run ⇧↵" at bounding box center [569, 269] width 204 height 20
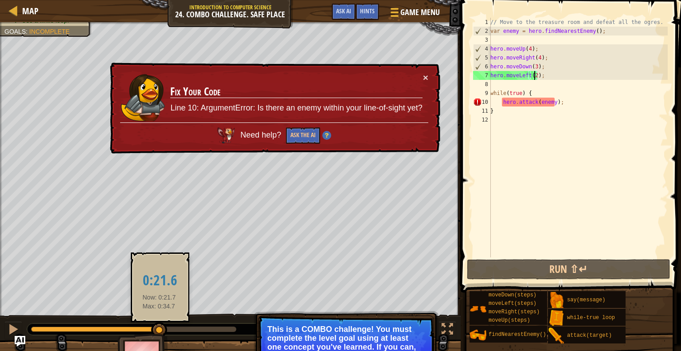
drag, startPoint x: 57, startPoint y: 331, endPoint x: 159, endPoint y: 329, distance: 102.0
click at [159, 329] on div at bounding box center [159, 330] width 16 height 16
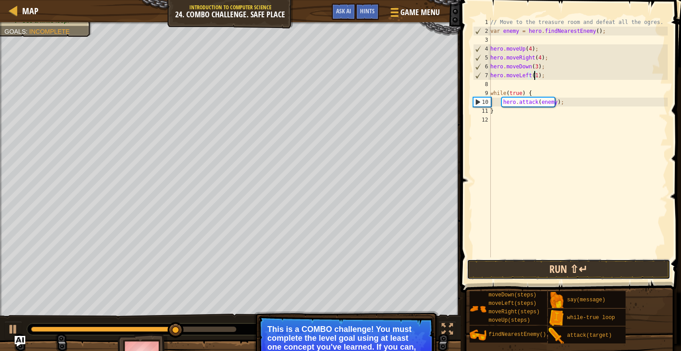
click at [555, 267] on button "Run ⇧↵" at bounding box center [569, 269] width 204 height 20
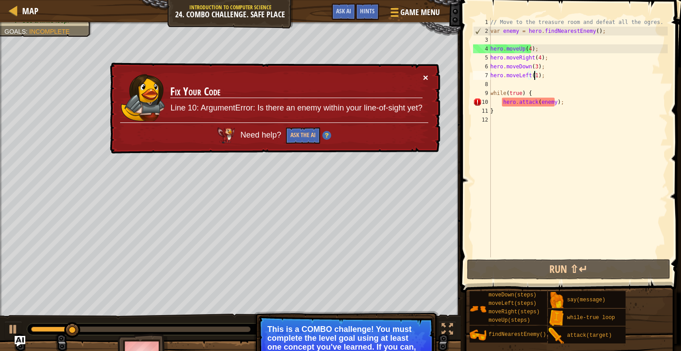
click at [425, 79] on button "×" at bounding box center [426, 78] width 6 height 9
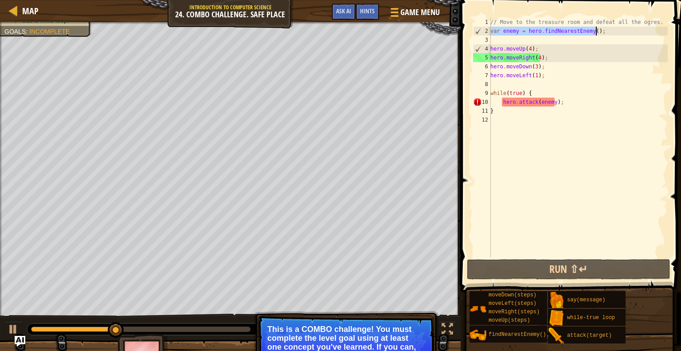
drag, startPoint x: 491, startPoint y: 31, endPoint x: 599, endPoint y: 35, distance: 107.8
click at [599, 35] on div "// Move to the treasure room and defeat all the ogres. var enemy = hero . findN…" at bounding box center [578, 146] width 179 height 257
type textarea "var enemy = hero.findNearestEnemy();"
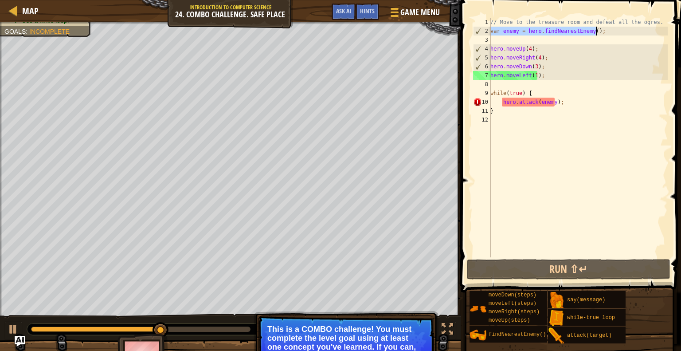
click at [522, 84] on div "// Move to the treasure room and defeat all the ogres. var enemy = hero . findN…" at bounding box center [578, 146] width 179 height 257
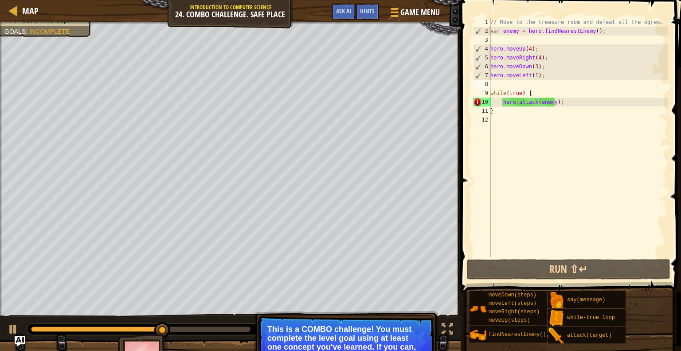
scroll to position [4, 0]
paste textarea "var enemy = hero.findNearestEnemy();"
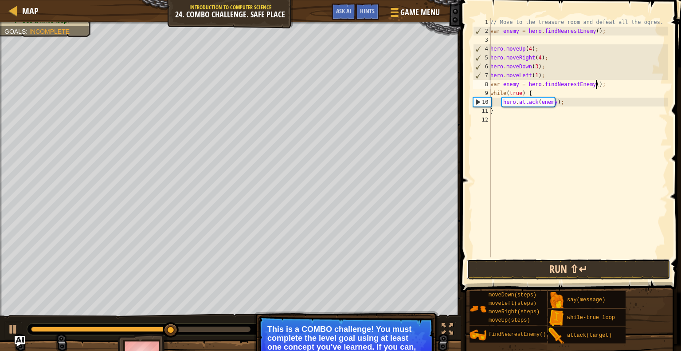
click at [560, 265] on button "Run ⇧↵" at bounding box center [569, 269] width 204 height 20
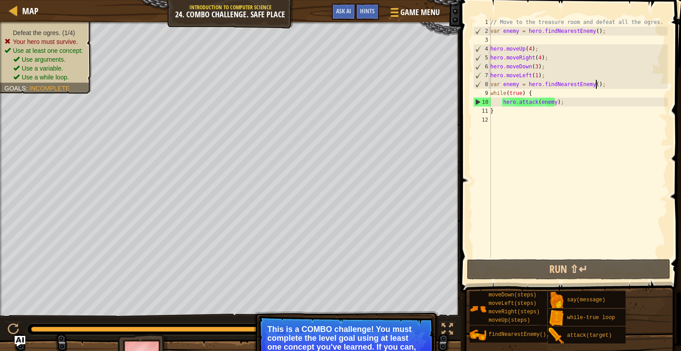
drag, startPoint x: 82, startPoint y: 327, endPoint x: 298, endPoint y: 317, distance: 217.1
click at [298, 317] on div "Defeat the ogres. (1/4) Your hero must survive. Use at least one concept: Use a…" at bounding box center [340, 198] width 681 height 353
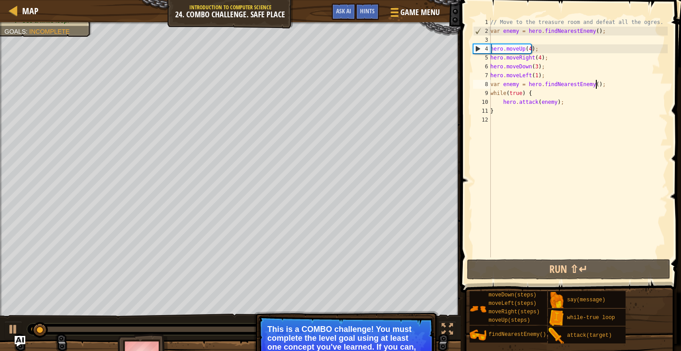
click at [559, 103] on div "// Move to the treasure room and defeat all the ogres. var enemy = hero . findN…" at bounding box center [578, 146] width 179 height 257
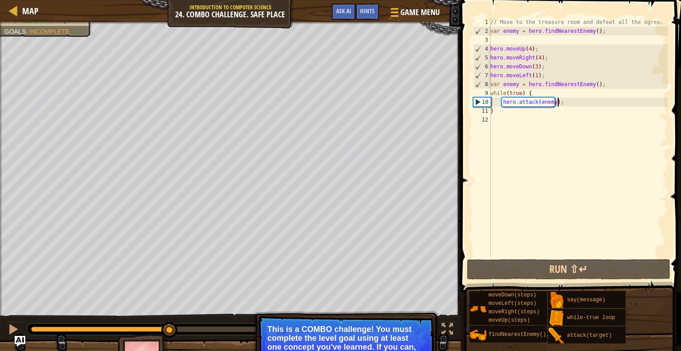
drag, startPoint x: 67, startPoint y: 327, endPoint x: 170, endPoint y: 329, distance: 102.4
click at [170, 329] on div at bounding box center [158, 328] width 255 height 5
drag, startPoint x: 605, startPoint y: 86, endPoint x: 490, endPoint y: 86, distance: 115.3
click at [490, 86] on div "hero.attack(enemy); 1 2 3 4 5 6 7 8 9 10 11 12 // Move to the treasure room and…" at bounding box center [569, 137] width 196 height 239
type textarea "var enemy = hero.findNearestEnemy();"
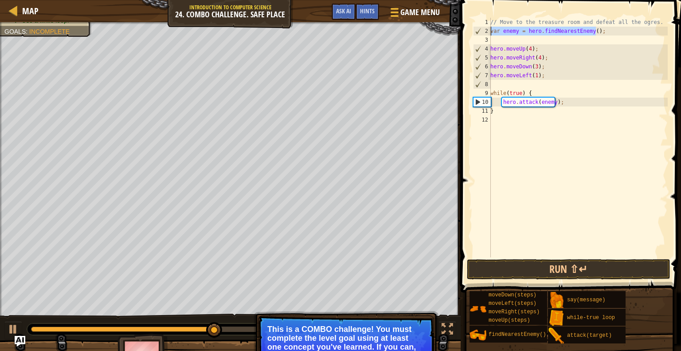
drag, startPoint x: 604, startPoint y: 33, endPoint x: 491, endPoint y: 30, distance: 112.7
click at [491, 30] on div "// Move to the treasure room and defeat all the ogres. var enemy = hero . findN…" at bounding box center [578, 146] width 179 height 257
type textarea "var enemy = hero.findNearestEnemy();"
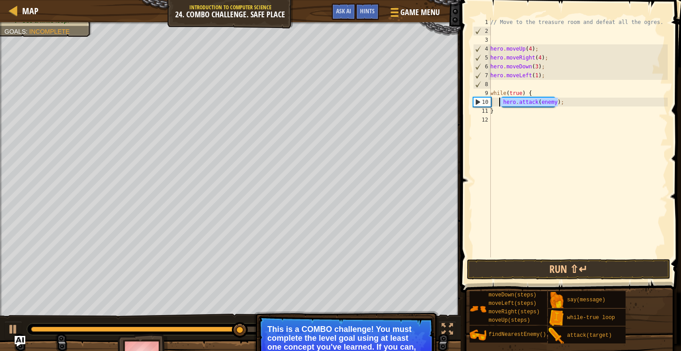
drag, startPoint x: 567, startPoint y: 102, endPoint x: 500, endPoint y: 104, distance: 67.0
click at [500, 104] on div "// Move to the treasure room and defeat all the ogres. hero . moveUp ( 4 ) ; he…" at bounding box center [578, 146] width 179 height 257
type textarea "hero.attack(enemy);"
paste textarea "var enemy = hero.findNearestEnemy();"
type textarea "var enemy = hero.findNearestEnemy();"
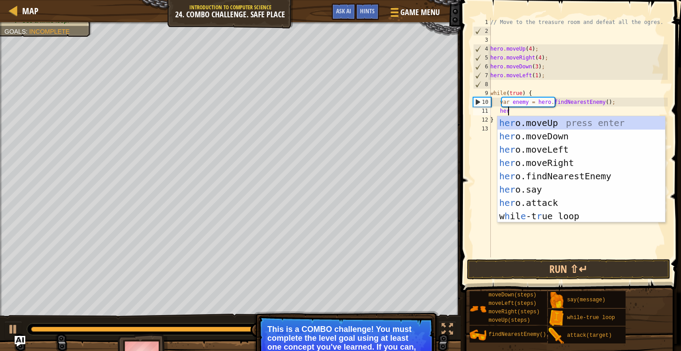
scroll to position [4, 1]
click at [573, 200] on div "hero .moveUp press enter hero .moveDown press enter hero .moveLeft press enter …" at bounding box center [582, 182] width 168 height 133
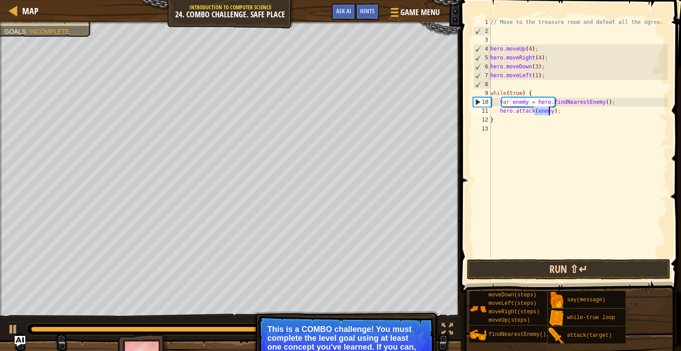
type textarea "hero.attack(enemy);"
click at [580, 266] on button "Run ⇧↵" at bounding box center [569, 269] width 204 height 20
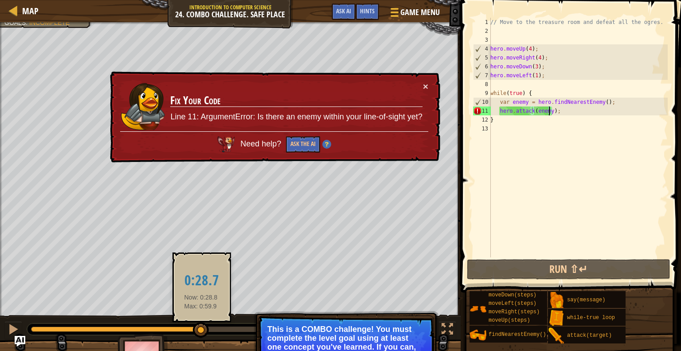
drag, startPoint x: 57, startPoint y: 329, endPoint x: 201, endPoint y: 328, distance: 143.7
click at [201, 328] on div at bounding box center [201, 330] width 16 height 16
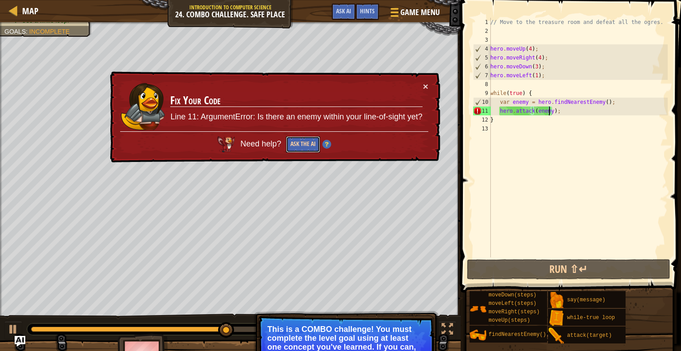
click at [300, 145] on button "Ask the AI" at bounding box center [303, 144] width 34 height 16
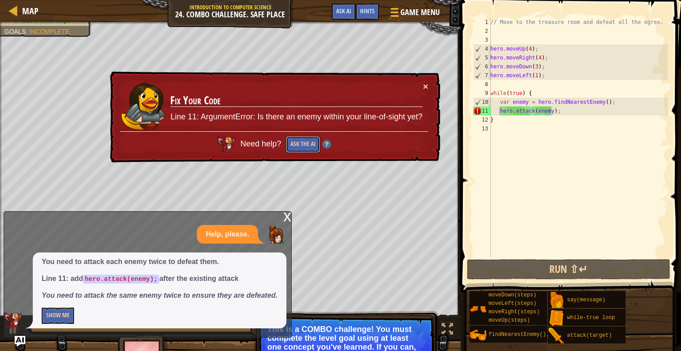
click at [292, 218] on div "Map Introduction to Computer Science 24. Combo Challenge. Safe Place Game Menu …" at bounding box center [340, 175] width 681 height 351
click at [562, 112] on div "// Move to the treasure room and defeat all the ogres. hero . moveUp ( 4 ) ; he…" at bounding box center [578, 146] width 179 height 257
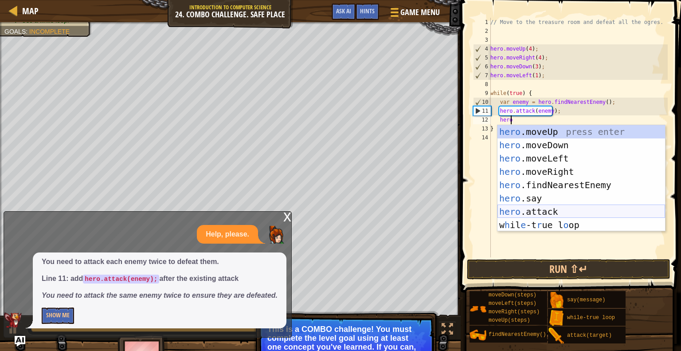
click at [548, 214] on div "hero .moveUp press enter hero .moveDown press enter hero .moveLeft press enter …" at bounding box center [582, 191] width 168 height 133
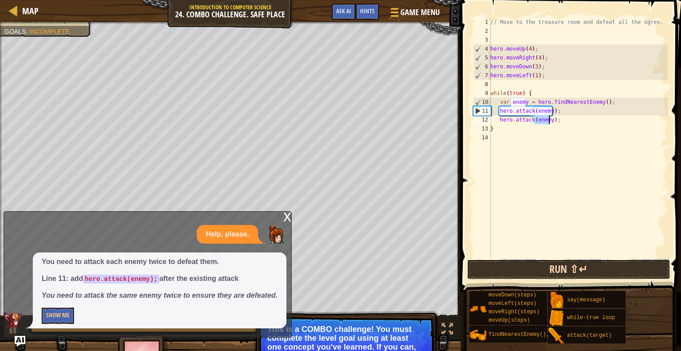
click at [572, 272] on button "Run ⇧↵" at bounding box center [569, 269] width 204 height 20
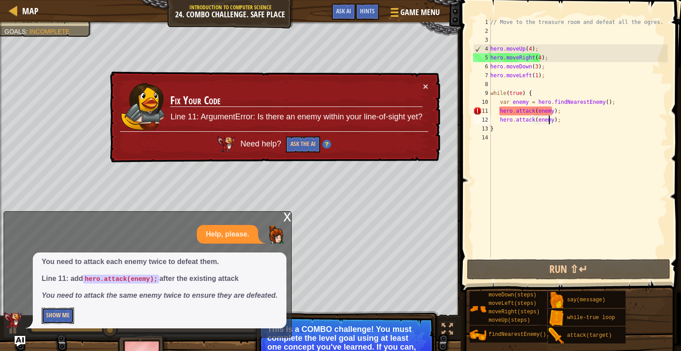
click at [62, 318] on button "Show Me" at bounding box center [58, 315] width 32 height 16
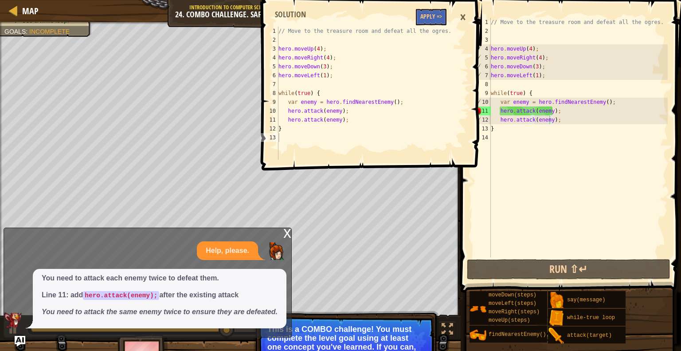
click at [284, 237] on div "1 2 3 4 5 6 7 8 9 10 11 12 13 // Move to the treasure room and defeat all the o…" at bounding box center [370, 175] width 223 height 351
click at [286, 234] on div "1 2 3 4 5 6 7 8 9 10 11 12 13 // Move to the treasure room and defeat all the o…" at bounding box center [370, 175] width 223 height 351
click at [294, 232] on div "1 2 3 4 5 6 7 8 9 10 11 12 13 // Move to the treasure room and defeat all the o…" at bounding box center [370, 175] width 223 height 351
click at [291, 230] on div "1 2 3 4 5 6 7 8 9 10 11 12 13 // Move to the treasure room and defeat all the o…" at bounding box center [370, 175] width 223 height 351
click at [287, 231] on div "1 2 3 4 5 6 7 8 9 10 11 12 13 // Move to the treasure room and defeat all the o…" at bounding box center [370, 175] width 223 height 351
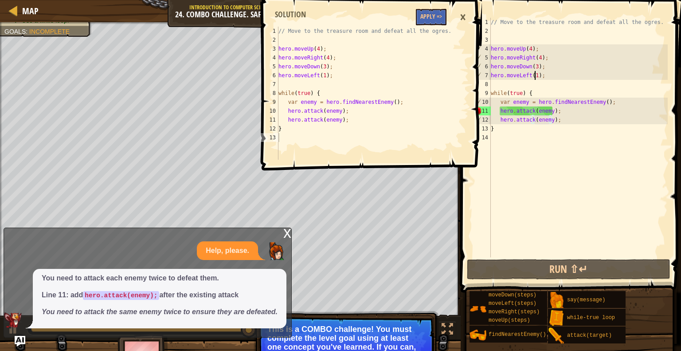
click at [535, 77] on div "// Move to the treasure room and defeat all the ogres. hero . moveUp ( 4 ) ; he…" at bounding box center [578, 146] width 179 height 257
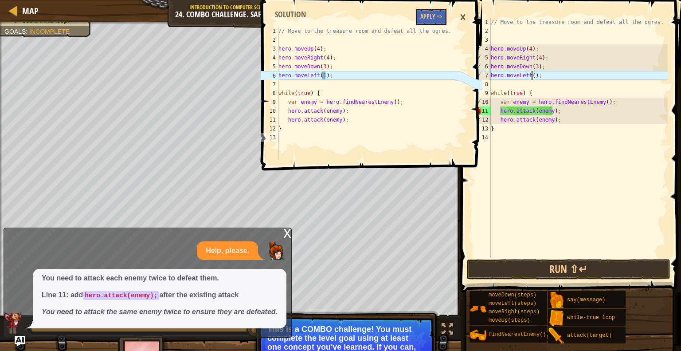
scroll to position [4, 4]
type textarea "hero.moveLeft(2);"
click at [543, 267] on button "Run ⇧↵" at bounding box center [569, 269] width 204 height 20
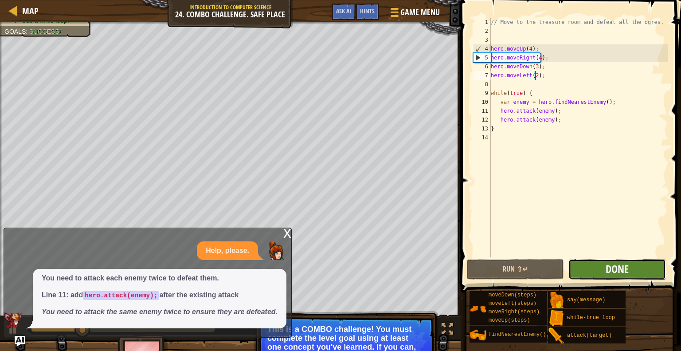
click at [614, 268] on span "Done" at bounding box center [617, 269] width 23 height 14
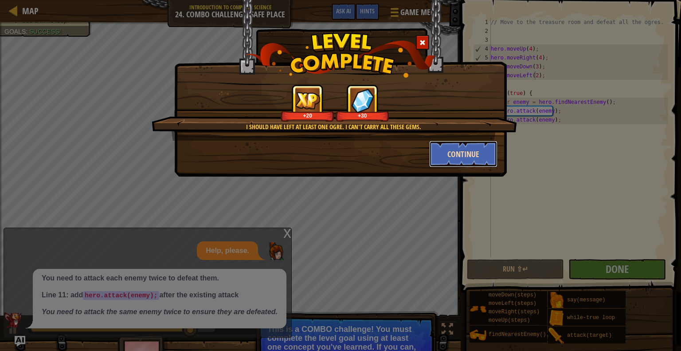
click at [447, 156] on button "Continue" at bounding box center [463, 154] width 69 height 27
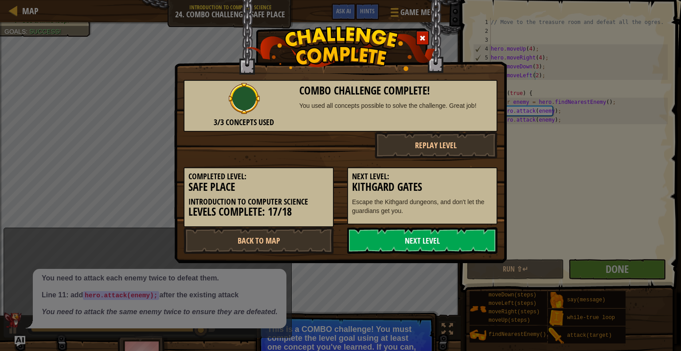
click at [421, 238] on link "Next Level" at bounding box center [422, 240] width 150 height 27
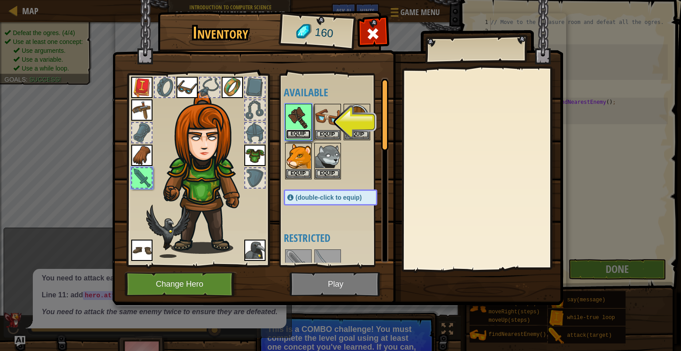
click at [298, 132] on button "Equip" at bounding box center [298, 133] width 25 height 9
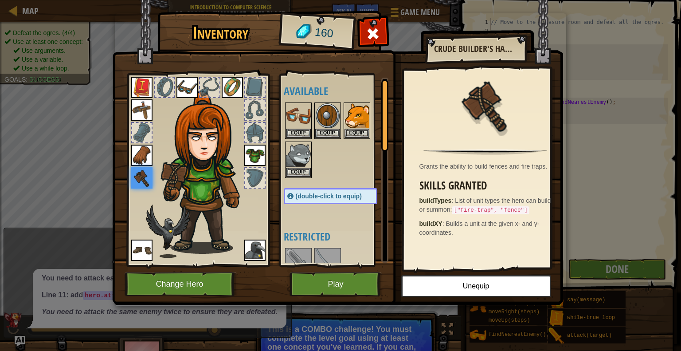
scroll to position [0, 0]
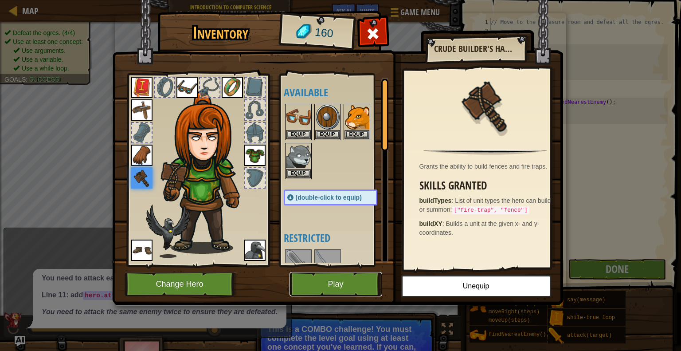
click at [353, 281] on button "Play" at bounding box center [336, 284] width 93 height 24
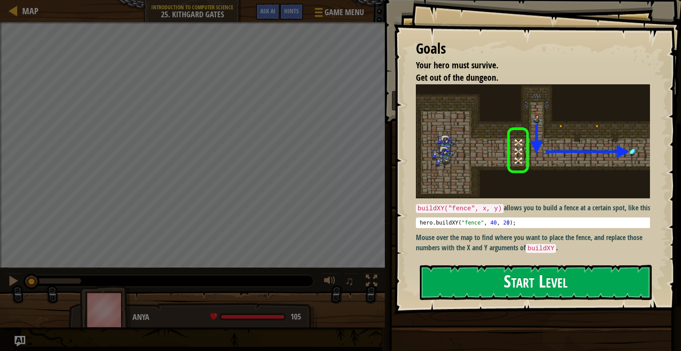
click at [495, 276] on button "Start Level" at bounding box center [536, 282] width 232 height 35
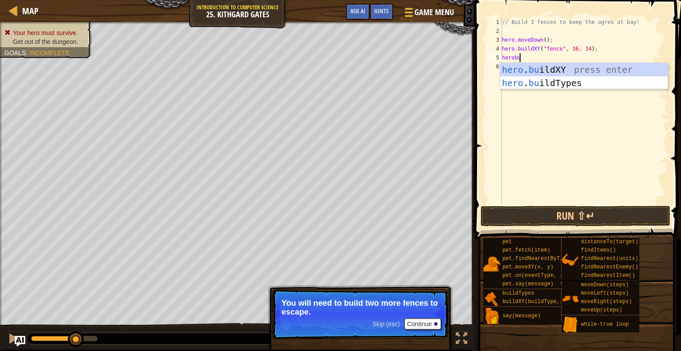
scroll to position [4, 1]
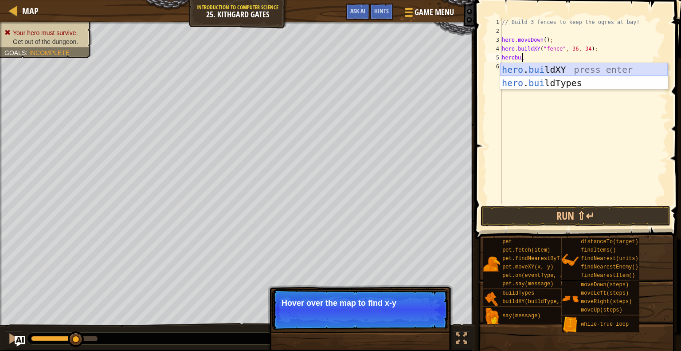
click at [543, 68] on div "hero . bui ldXY press enter hero . bui ldTypes press enter" at bounding box center [584, 89] width 168 height 53
type textarea "hero.buildXY("fence", 36, 30);"
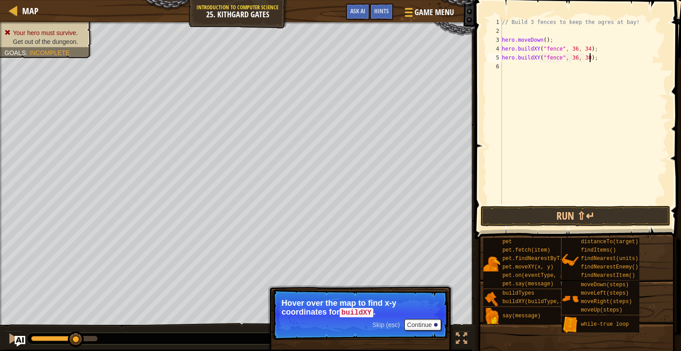
click at [600, 60] on div "// Build 3 fences to keep the ogres at bay! hero . moveDown ( ) ; hero . buildX…" at bounding box center [584, 120] width 168 height 204
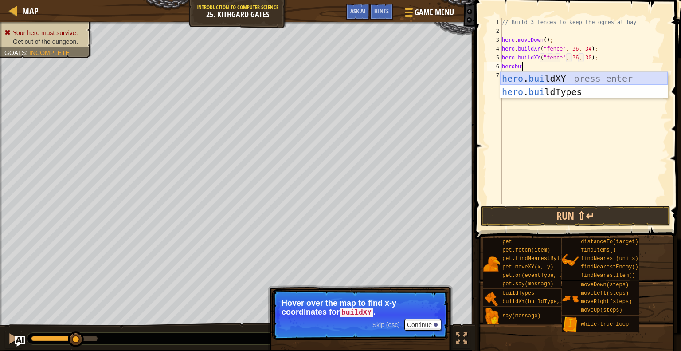
click at [565, 74] on div "hero . bui ldXY press enter hero . bui ldTypes press enter" at bounding box center [584, 98] width 168 height 53
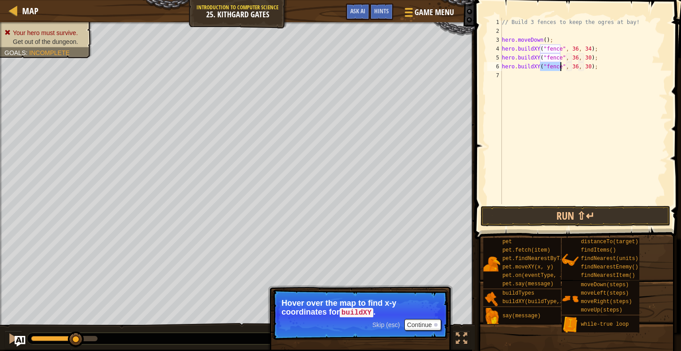
click at [584, 65] on div "// Build 3 fences to keep the ogres at bay! hero . moveDown ( ) ; hero . buildX…" at bounding box center [584, 120] width 168 height 204
type textarea "hero.buildXY("fence", 36, 27);"
click at [588, 213] on button "Run ⇧↵" at bounding box center [576, 216] width 190 height 20
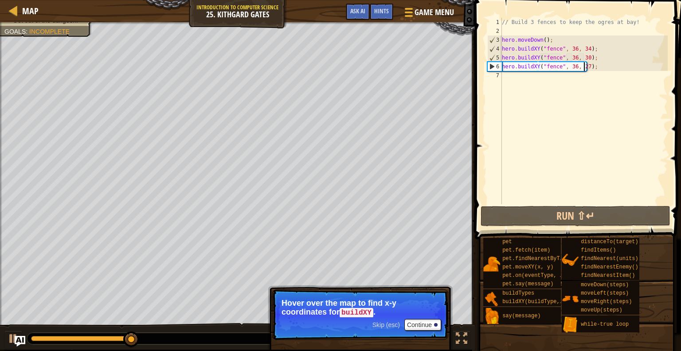
click at [566, 83] on div "// Build 3 fences to keep the ogres at bay! hero . moveDown ( ) ; hero . buildX…" at bounding box center [584, 120] width 168 height 204
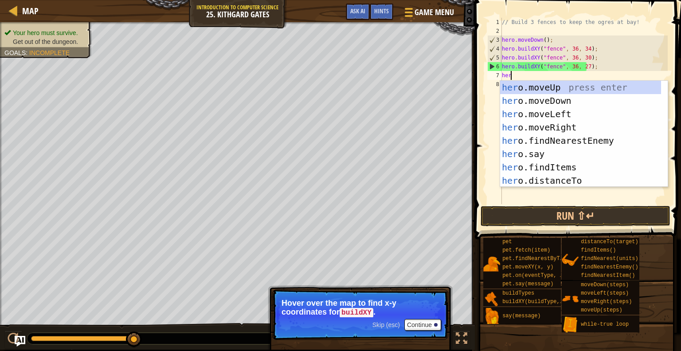
type textarea "hero"
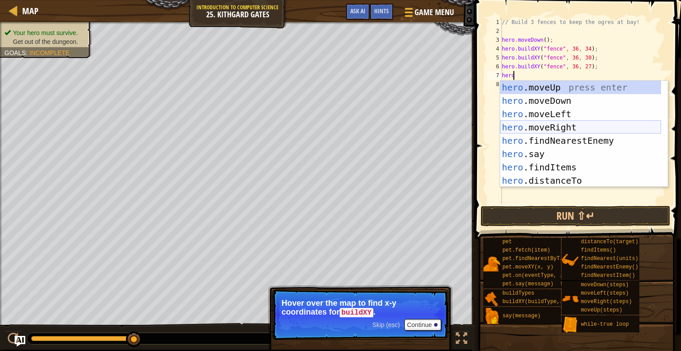
click at [517, 131] on div "hero .moveUp press enter hero .moveDown press enter hero .moveLeft press enter …" at bounding box center [580, 147] width 161 height 133
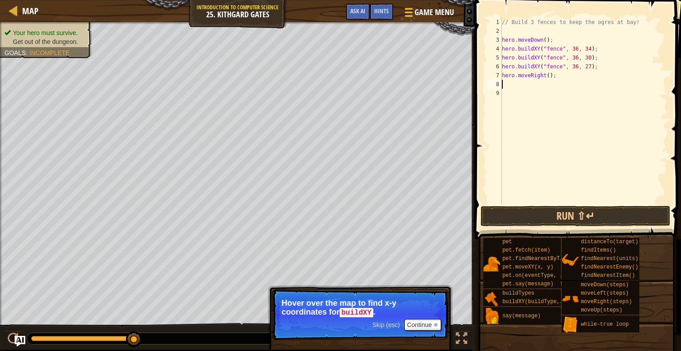
click at [546, 78] on div "// Build 3 fences to keep the ogres at bay! hero . moveDown ( ) ; hero . buildX…" at bounding box center [584, 120] width 168 height 204
type textarea "hero.moveRight(20);"
click at [570, 216] on button "Run ⇧↵" at bounding box center [576, 216] width 190 height 20
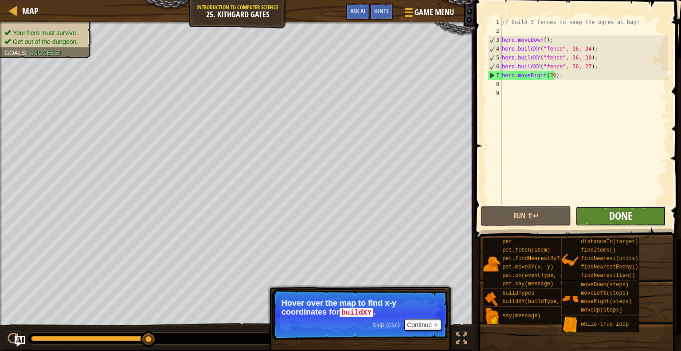
click at [610, 213] on span "Done" at bounding box center [620, 215] width 23 height 14
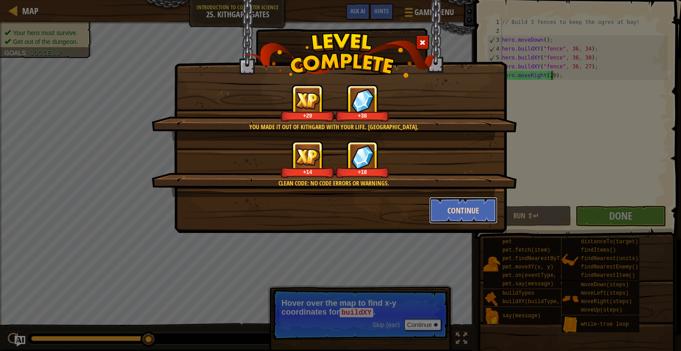
click at [447, 205] on button "Continue" at bounding box center [463, 210] width 69 height 27
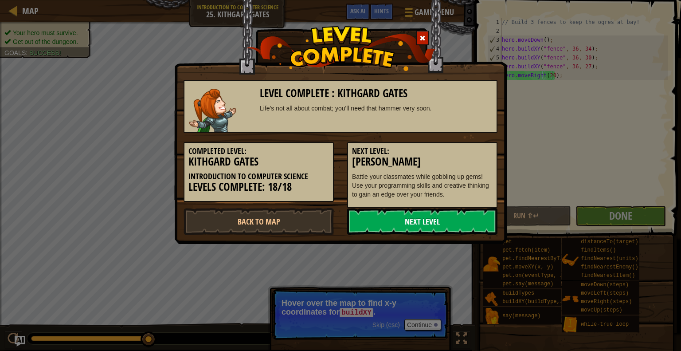
click at [442, 215] on link "Next Level" at bounding box center [422, 221] width 150 height 27
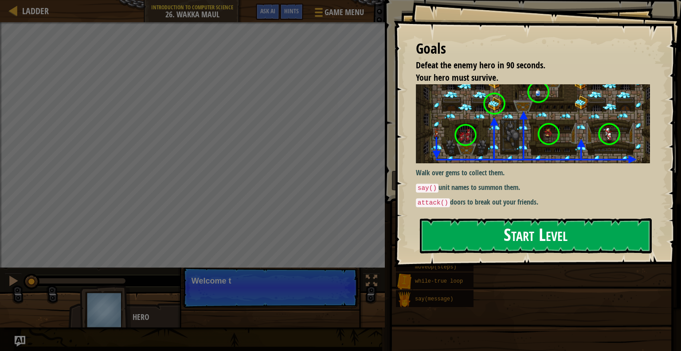
click at [493, 231] on button "Start Level" at bounding box center [536, 235] width 232 height 35
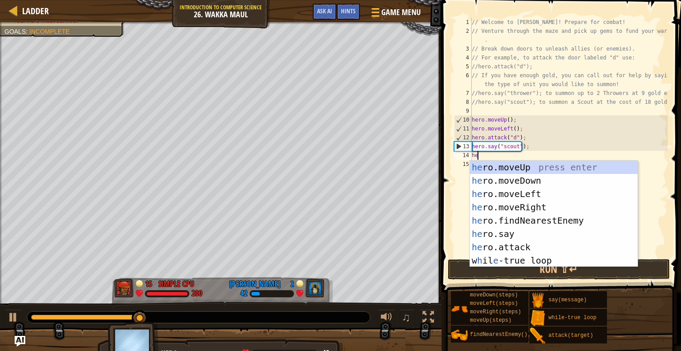
type textarea "hero"
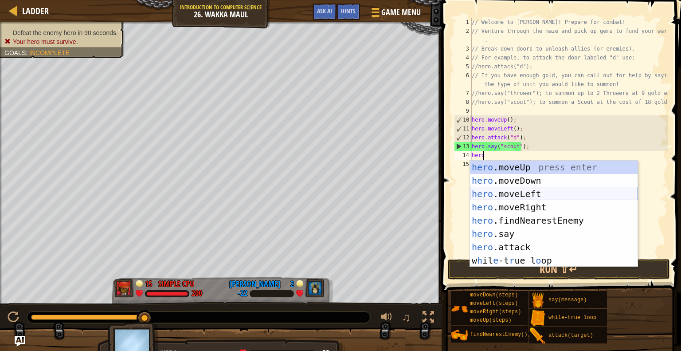
click at [493, 189] on div "hero .moveUp press enter hero .moveDown press enter hero .moveLeft press enter …" at bounding box center [554, 227] width 168 height 133
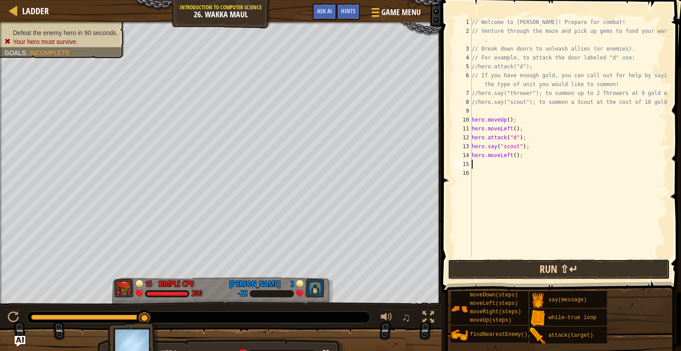
click at [521, 269] on button "Run ⇧↵" at bounding box center [559, 269] width 222 height 20
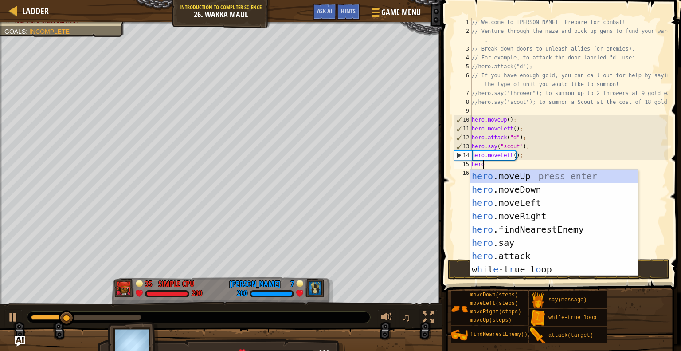
click at [513, 156] on div "// Welcome to Wakka Maul! Prepare for combat! // Venture through the maze and p…" at bounding box center [569, 146] width 198 height 257
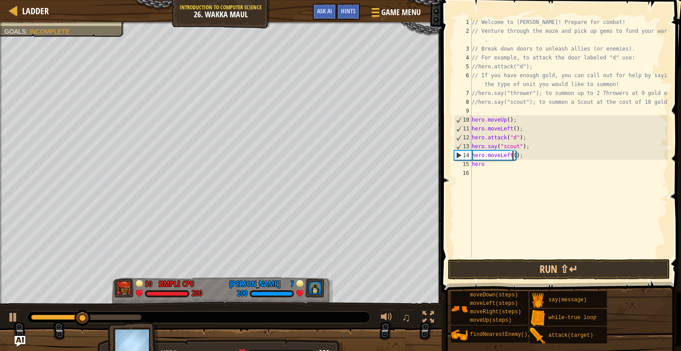
scroll to position [4, 4]
click at [498, 165] on div "// Welcome to Wakka Maul! Prepare for combat! // Venture through the maze and p…" at bounding box center [569, 146] width 198 height 257
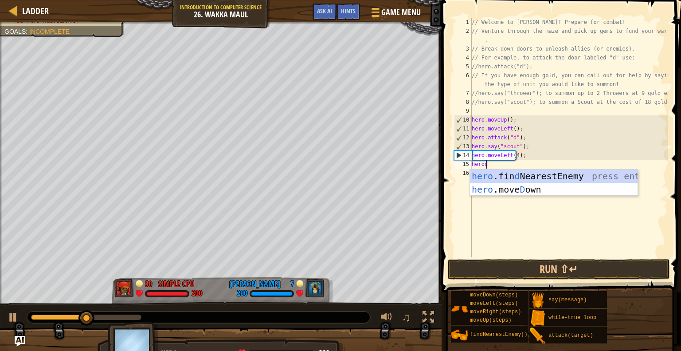
type textarea "herodow"
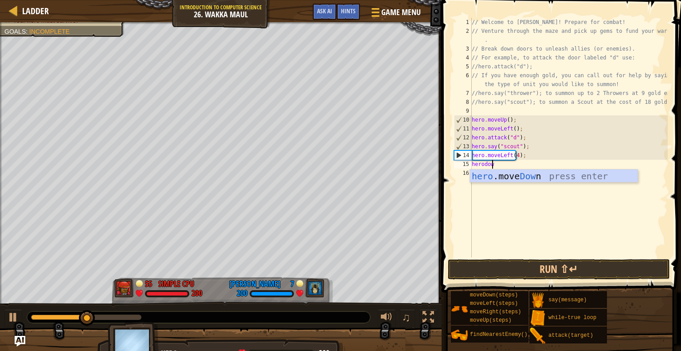
scroll to position [4, 1]
click at [519, 172] on div "hero .move Dow n press enter" at bounding box center [554, 189] width 168 height 40
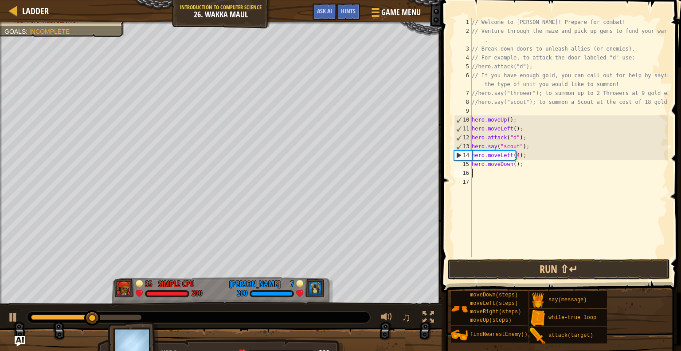
click at [513, 166] on div "// Welcome to Wakka Maul! Prepare for combat! // Venture through the maze and p…" at bounding box center [569, 146] width 198 height 257
type textarea "hero.moveDown(1);"
click at [510, 176] on div "// Welcome to Wakka Maul! Prepare for combat! // Venture through the maze and p…" at bounding box center [569, 146] width 198 height 257
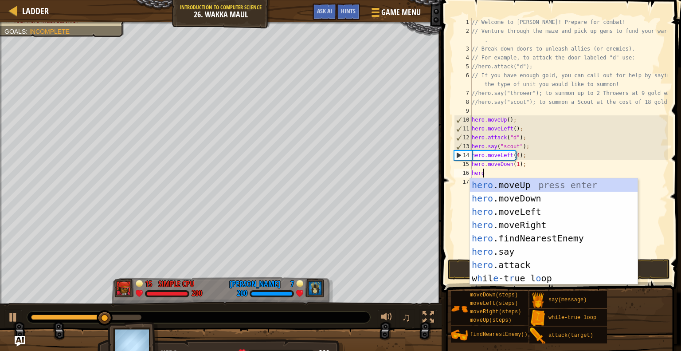
scroll to position [4, 0]
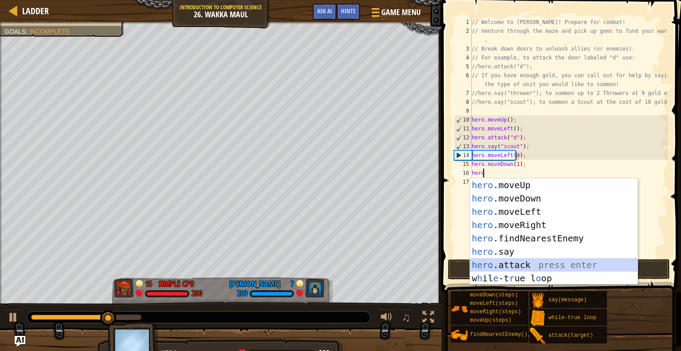
click at [544, 262] on div "hero .moveUp press enter hero .moveDown press enter hero .moveLeft press enter …" at bounding box center [554, 244] width 168 height 133
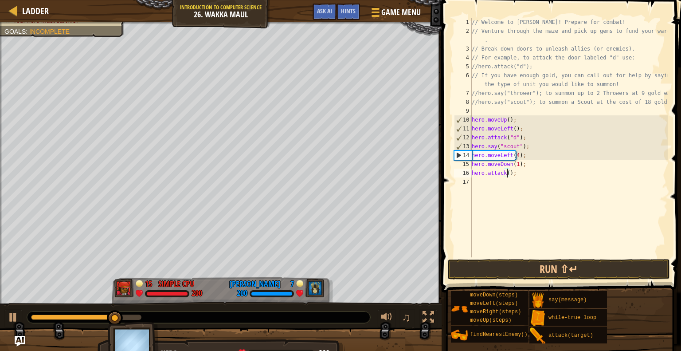
type textarea "hero.attack(b);"
click at [502, 179] on div "// Welcome to Wakka Maul! Prepare for combat! // Venture through the maze and p…" at bounding box center [569, 146] width 198 height 257
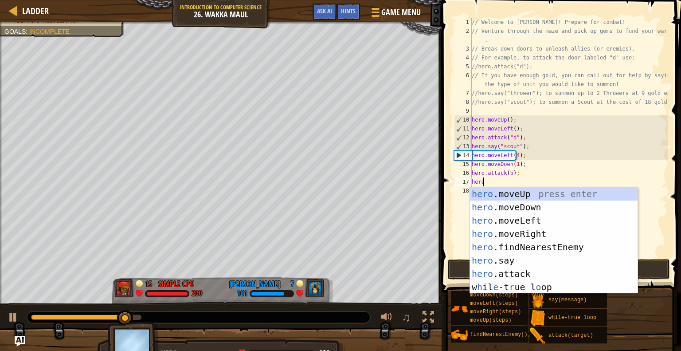
scroll to position [4, 0]
click at [513, 275] on div "hero .moveUp press enter hero .moveDown press enter hero .moveLeft press enter …" at bounding box center [554, 253] width 168 height 133
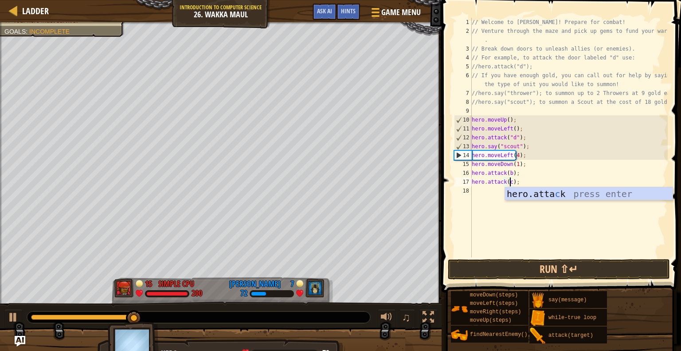
scroll to position [4, 3]
click at [545, 265] on button "Run ⇧↵" at bounding box center [559, 269] width 222 height 20
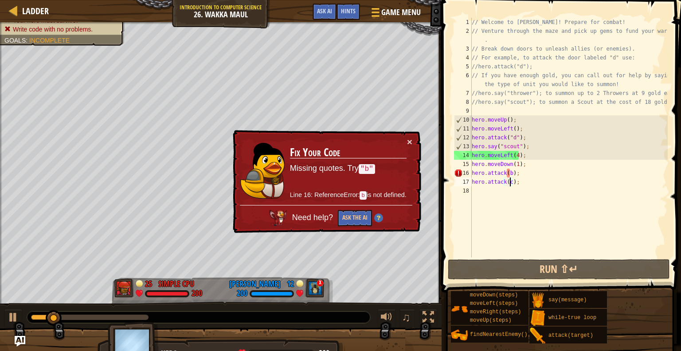
click at [511, 175] on div "// Welcome to Wakka Maul! Prepare for combat! // Venture through the maze and p…" at bounding box center [569, 146] width 198 height 257
type textarea "hero.attack(c);"
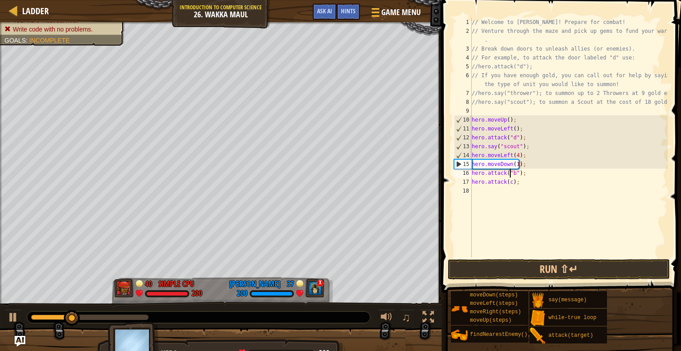
click at [507, 183] on div "// Welcome to Wakka Maul! Prepare for combat! // Venture through the maze and p…" at bounding box center [569, 146] width 198 height 257
click at [514, 184] on div "// Welcome to Wakka Maul! Prepare for combat! // Venture through the maze and p…" at bounding box center [569, 146] width 198 height 257
click at [512, 181] on div "// Welcome to Wakka Maul! Prepare for combat! // Venture through the maze and p…" at bounding box center [569, 146] width 198 height 257
type textarea "hero.attack("c");"
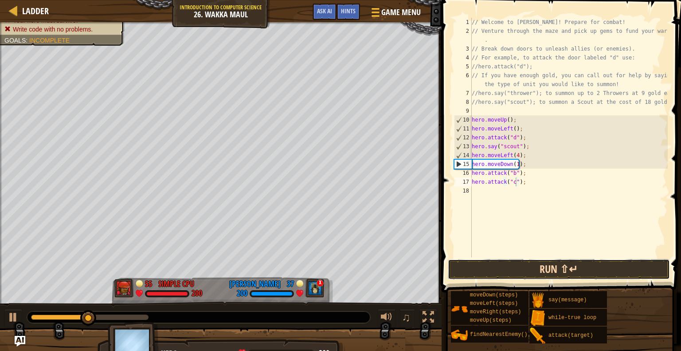
click at [573, 264] on button "Run ⇧↵" at bounding box center [559, 269] width 222 height 20
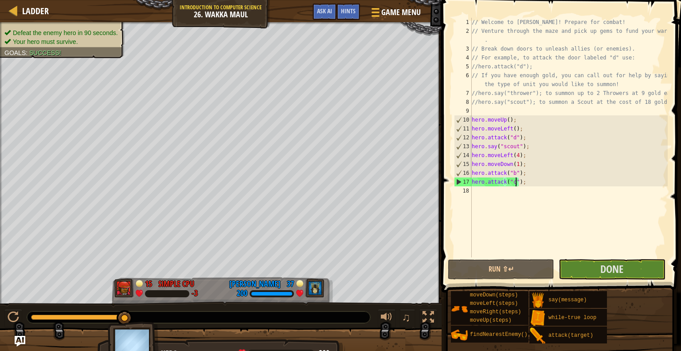
click at [508, 200] on div "// Welcome to Wakka Maul! Prepare for combat! // Venture through the maze and p…" at bounding box center [569, 146] width 198 height 257
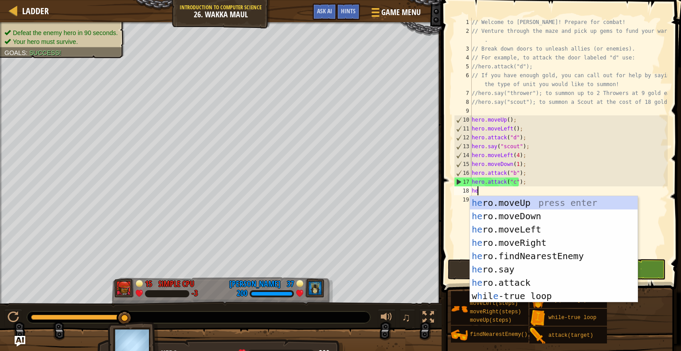
type textarea "hero"
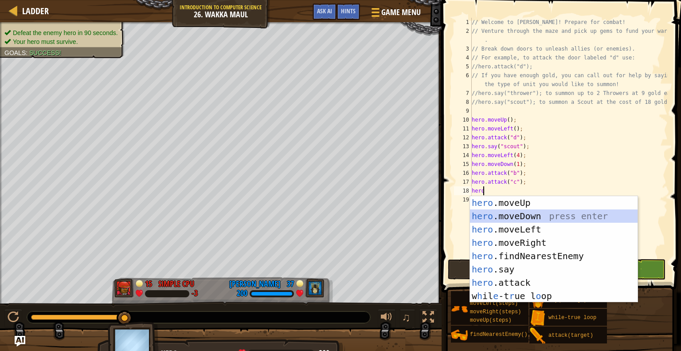
click at [509, 212] on div "hero .moveUp press enter hero .moveDown press enter hero .moveLeft press enter …" at bounding box center [554, 262] width 168 height 133
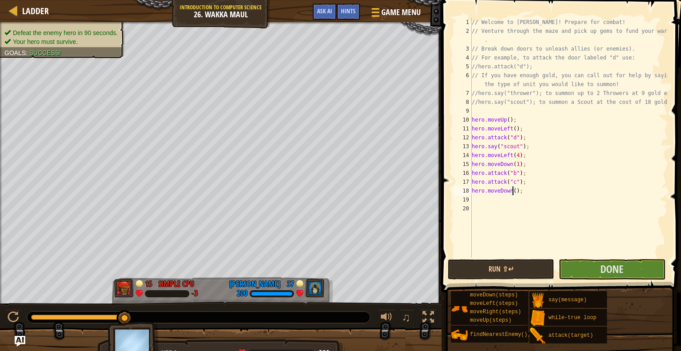
click at [513, 188] on div "// Welcome to Wakka Maul! Prepare for combat! // Venture through the maze and p…" at bounding box center [569, 146] width 198 height 257
type textarea "hero.moveDown(5);"
click at [489, 266] on button "Run ⇧↵" at bounding box center [501, 269] width 106 height 20
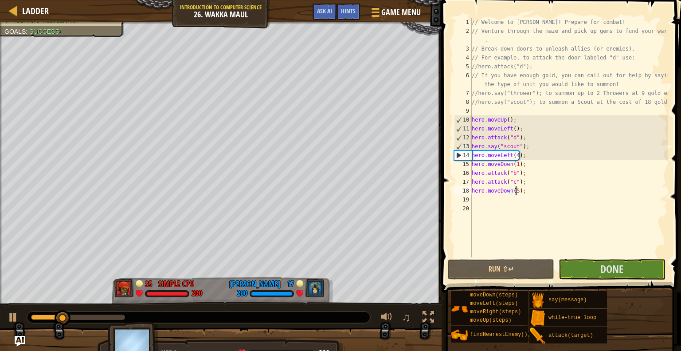
click at [505, 200] on div "// Welcome to Wakka Maul! Prepare for combat! // Venture through the maze and p…" at bounding box center [569, 146] width 198 height 257
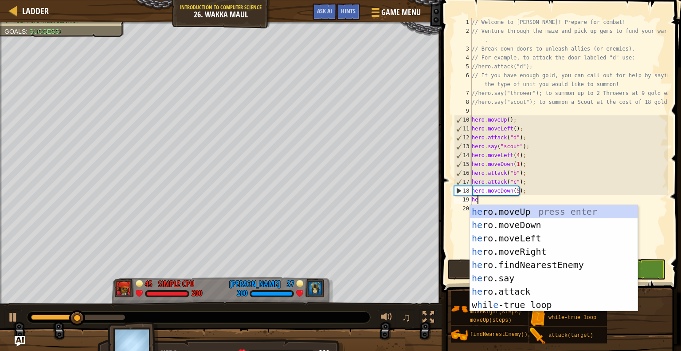
type textarea "hero"
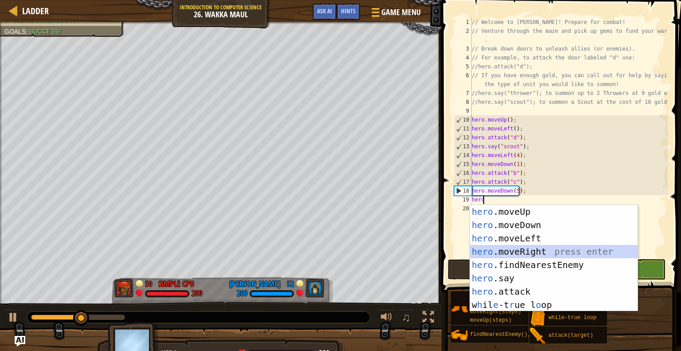
click at [556, 253] on div "hero .moveUp press enter hero .moveDown press enter hero .moveLeft press enter …" at bounding box center [554, 271] width 168 height 133
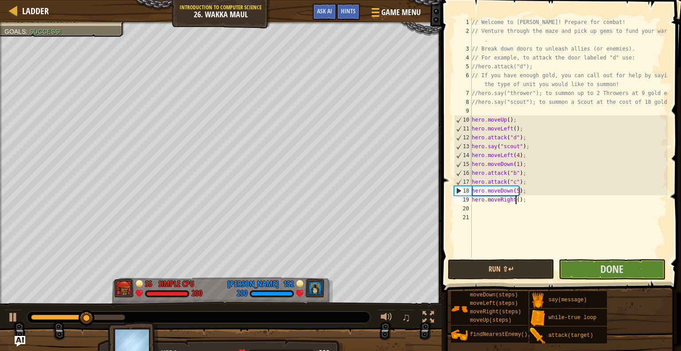
click at [515, 202] on div "// Welcome to Wakka Maul! Prepare for combat! // Venture through the maze and p…" at bounding box center [569, 146] width 198 height 257
click at [525, 270] on button "Run ⇧↵" at bounding box center [501, 269] width 106 height 20
type textarea "hero.moveRight(3);"
click at [507, 274] on button "Run ⇧↵" at bounding box center [501, 269] width 106 height 20
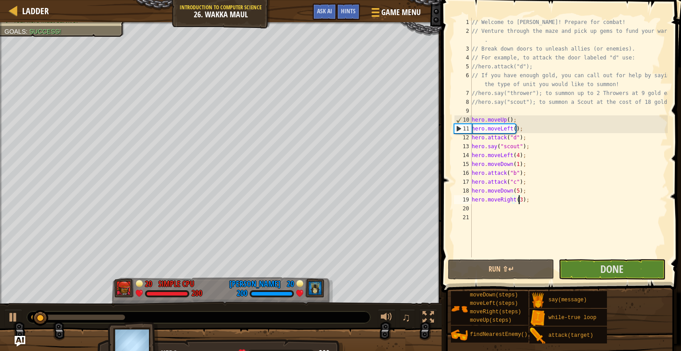
click at [487, 207] on div "// Welcome to Wakka Maul! Prepare for combat! // Venture through the maze and p…" at bounding box center [569, 146] width 198 height 257
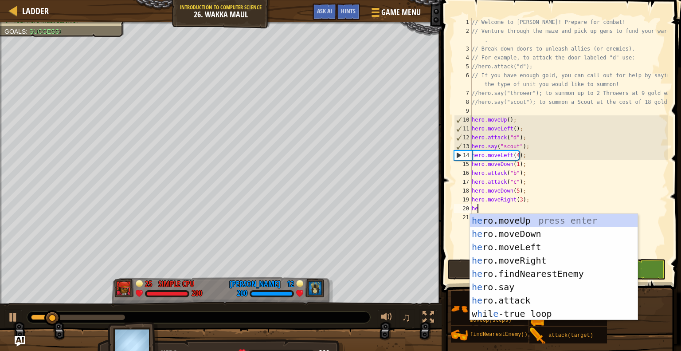
type textarea "hero"
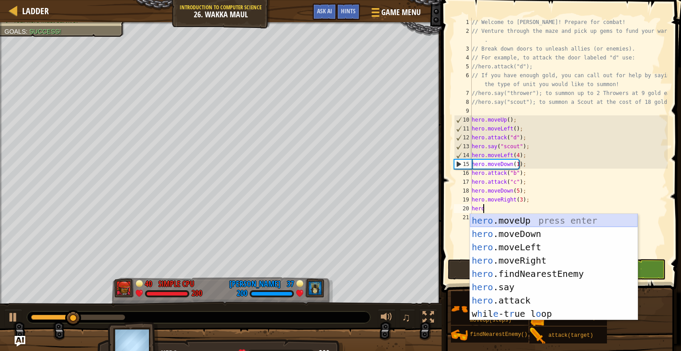
click at [500, 218] on div "hero .moveUp press enter hero .moveDown press enter hero .moveLeft press enter …" at bounding box center [554, 280] width 168 height 133
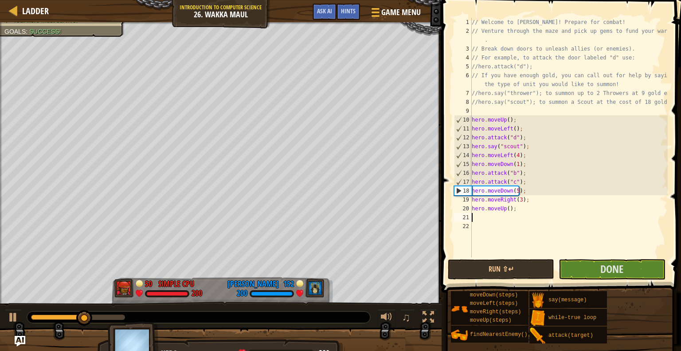
click at [506, 207] on div "// Welcome to Wakka Maul! Prepare for combat! // Venture through the maze and p…" at bounding box center [569, 146] width 198 height 257
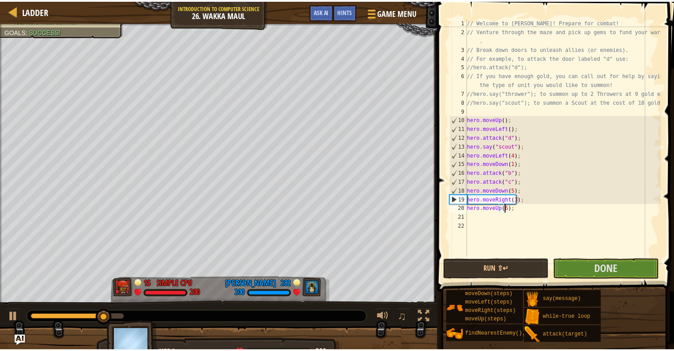
scroll to position [4, 3]
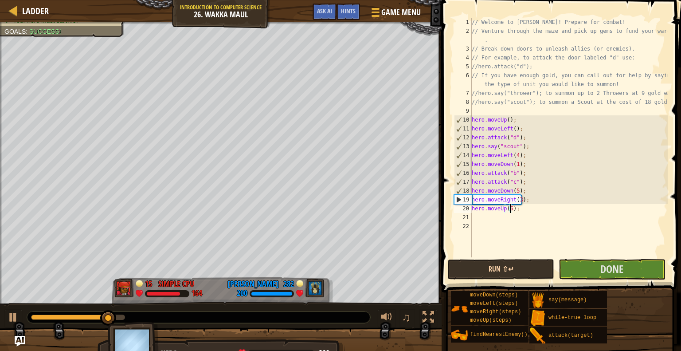
type textarea "hero.moveUp(6);"
click at [515, 272] on button "Run ⇧↵" at bounding box center [501, 269] width 106 height 20
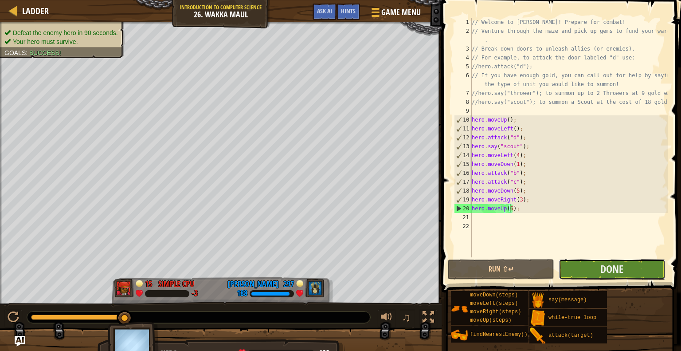
click at [592, 264] on button "Done" at bounding box center [612, 269] width 106 height 20
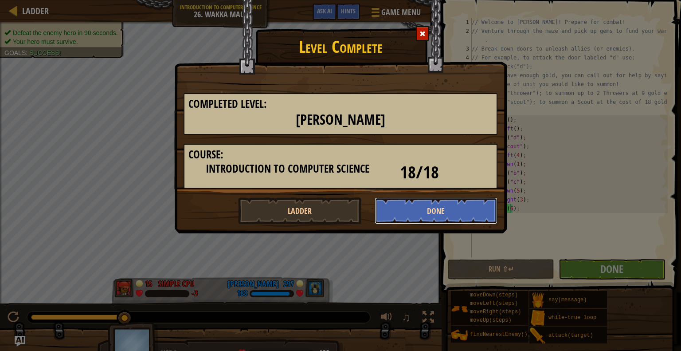
click at [449, 203] on button "Done" at bounding box center [436, 210] width 123 height 27
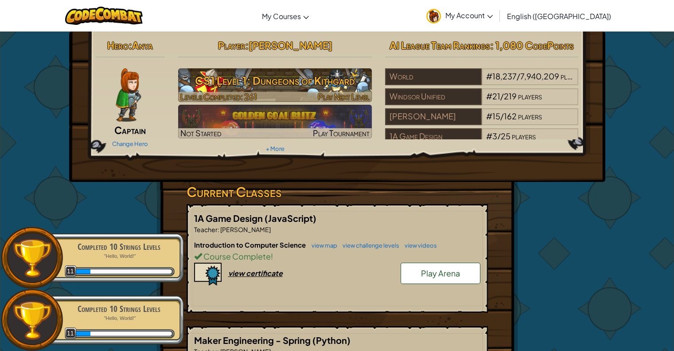
click at [358, 98] on span "Play Next Level" at bounding box center [344, 96] width 52 height 10
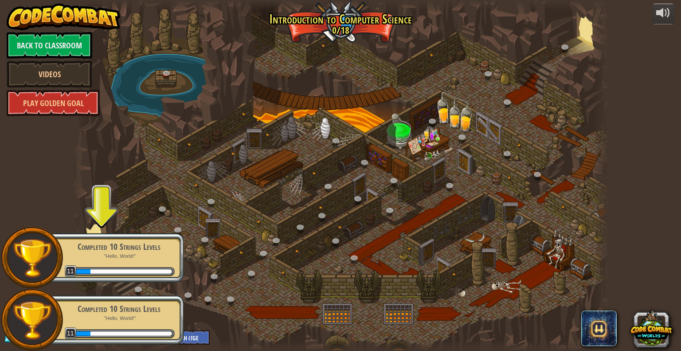
click at [125, 259] on div "Completed 10 Strings Levels "Hello, World!" 11" at bounding box center [114, 258] width 140 height 50
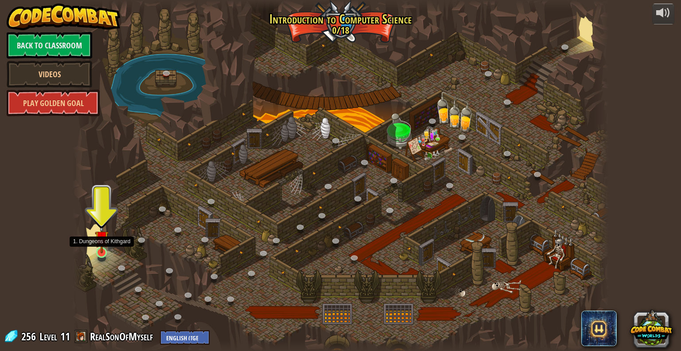
click at [105, 251] on img at bounding box center [102, 237] width 14 height 31
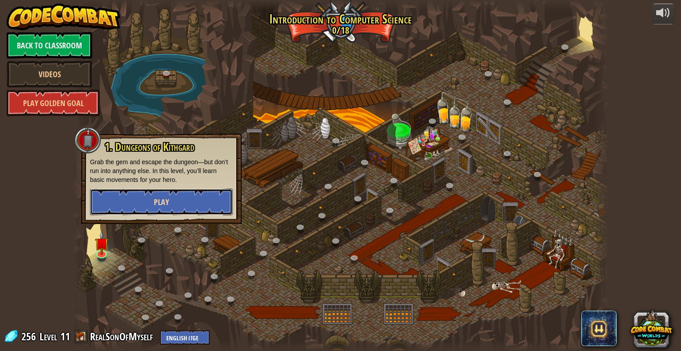
click at [147, 207] on button "Play" at bounding box center [161, 201] width 143 height 27
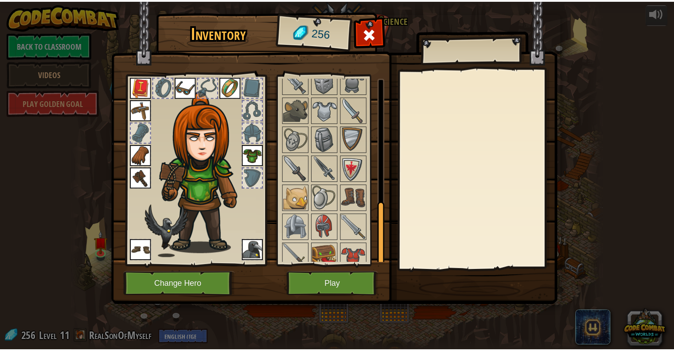
scroll to position [362, 0]
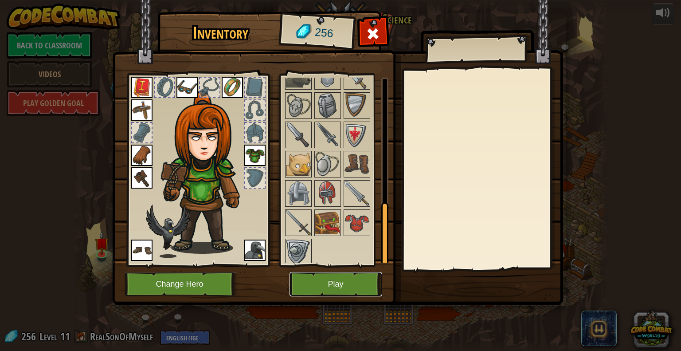
click at [337, 286] on button "Play" at bounding box center [336, 284] width 93 height 24
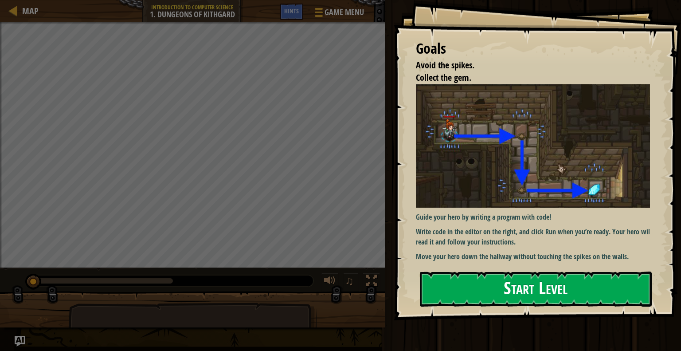
click at [482, 282] on button "Start Level" at bounding box center [536, 288] width 232 height 35
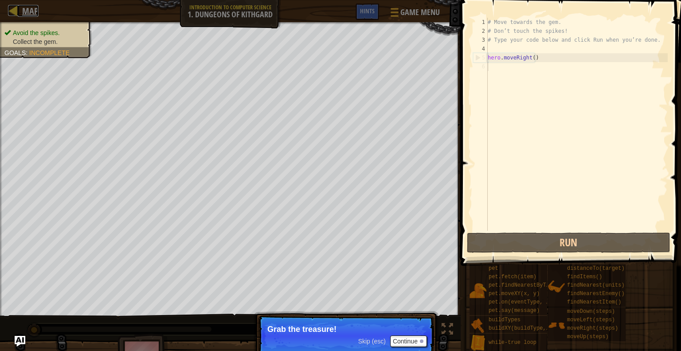
click at [37, 13] on span "Map" at bounding box center [30, 11] width 16 height 12
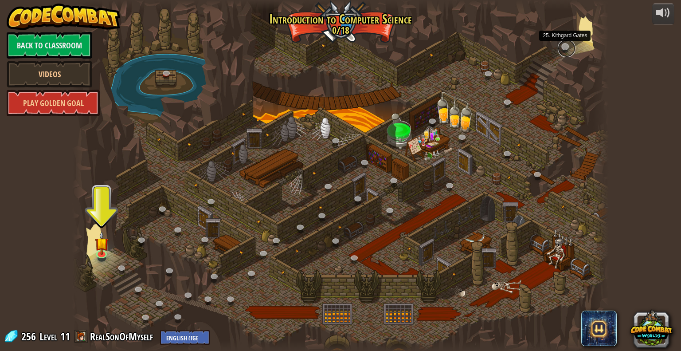
click at [566, 48] on link at bounding box center [567, 48] width 18 height 18
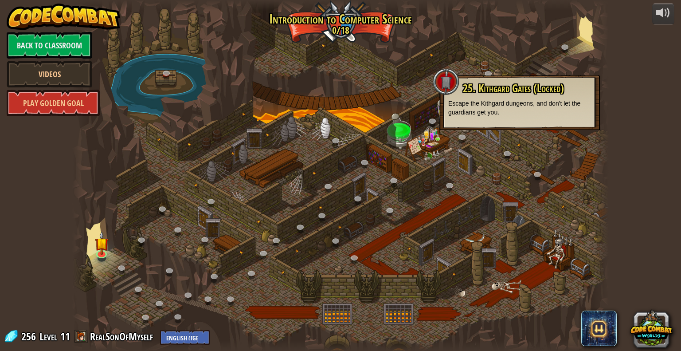
click at [380, 133] on div at bounding box center [340, 175] width 537 height 351
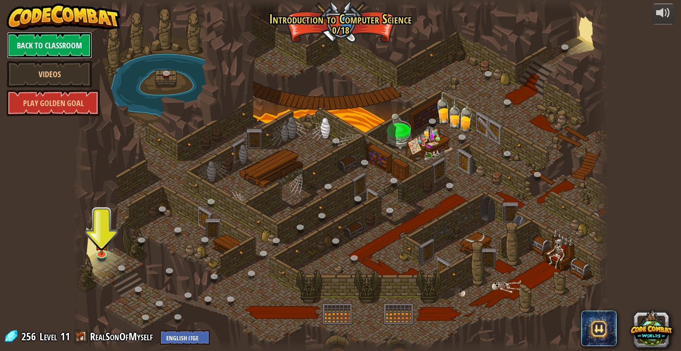
click at [65, 43] on link "Back to Classroom" at bounding box center [50, 45] width 86 height 27
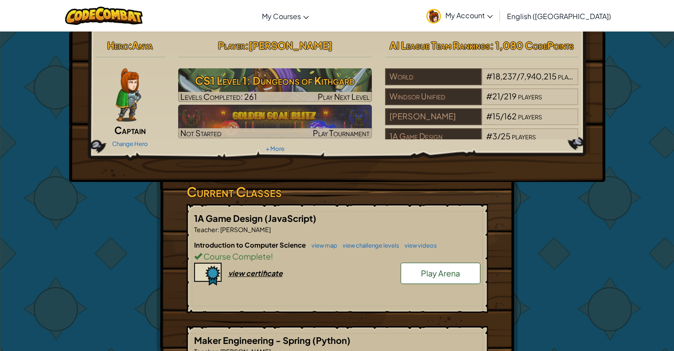
click at [0, 125] on div "Hero : Anya Captain Change Hero Player : Antonio Zamora CS1 Level 1: Dungeons o…" at bounding box center [337, 293] width 674 height 524
